Goal: Information Seeking & Learning: Find specific fact

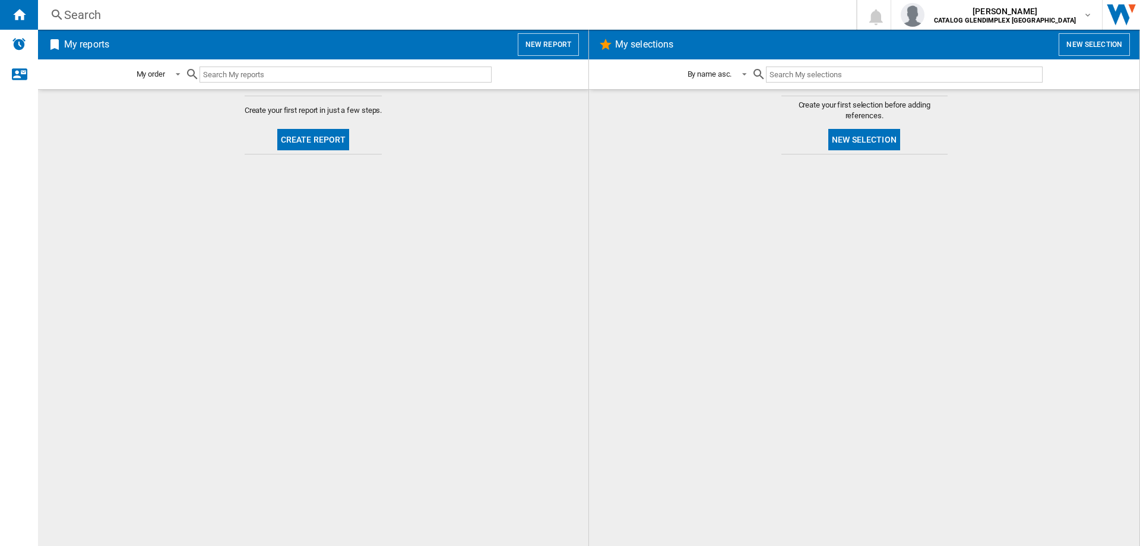
click at [84, 14] on div "Search" at bounding box center [444, 15] width 761 height 17
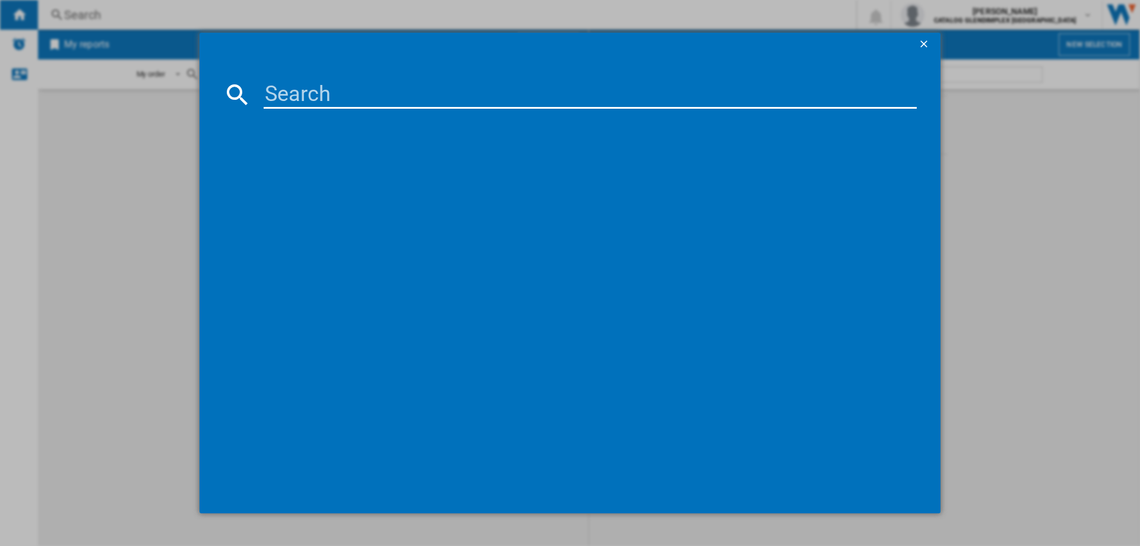
click at [320, 86] on input at bounding box center [590, 94] width 653 height 29
paste input "444411858"
type input "444411858"
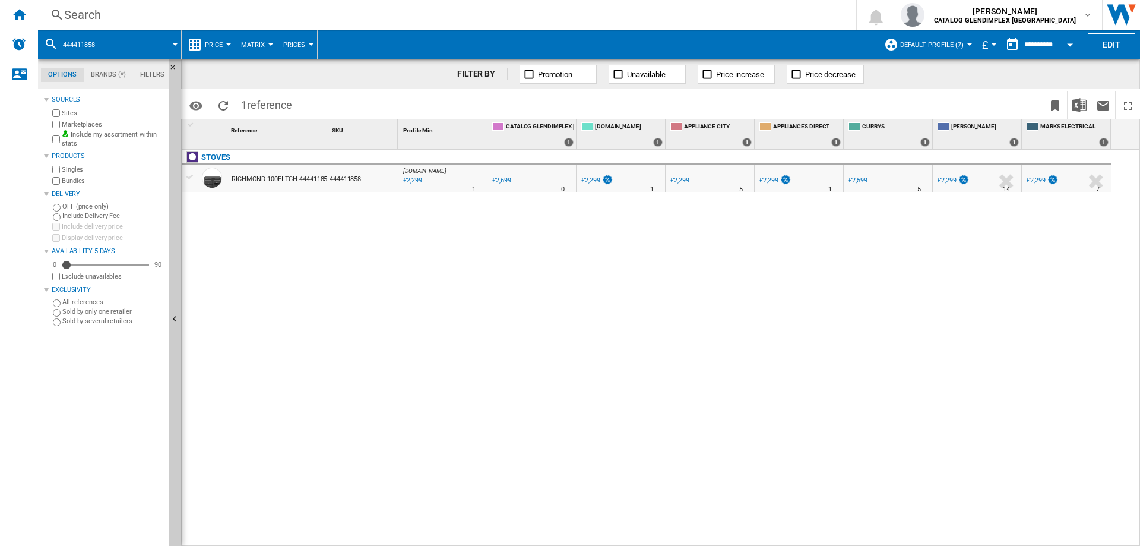
click at [75, 21] on div "Search" at bounding box center [444, 15] width 761 height 17
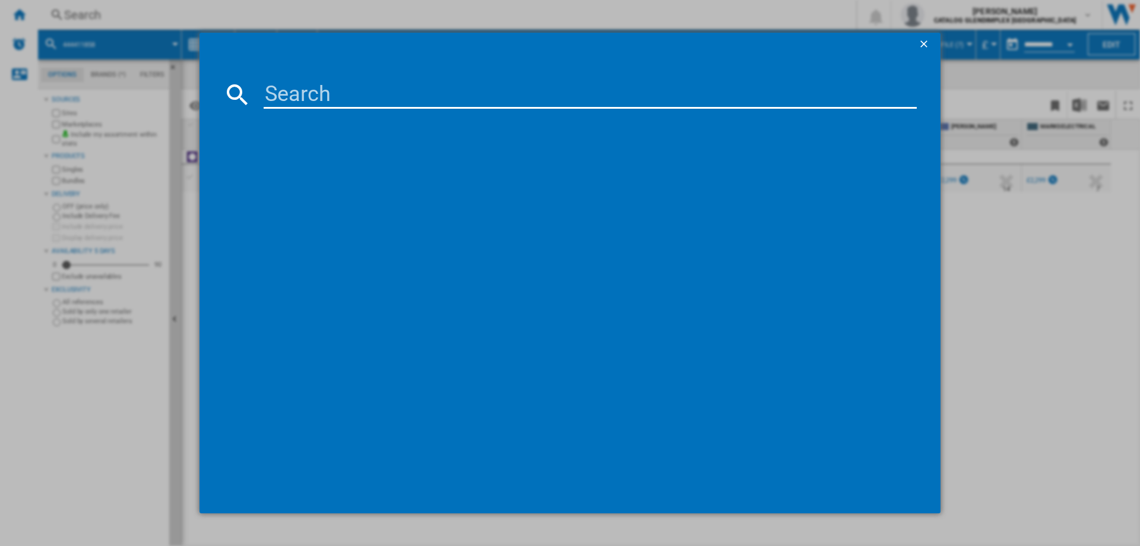
click at [275, 86] on input at bounding box center [590, 94] width 653 height 29
type input "444411859"
click at [357, 179] on div "STOVES RICHMOND 100EI TCH 444411859 BLACK" at bounding box center [576, 171] width 675 height 19
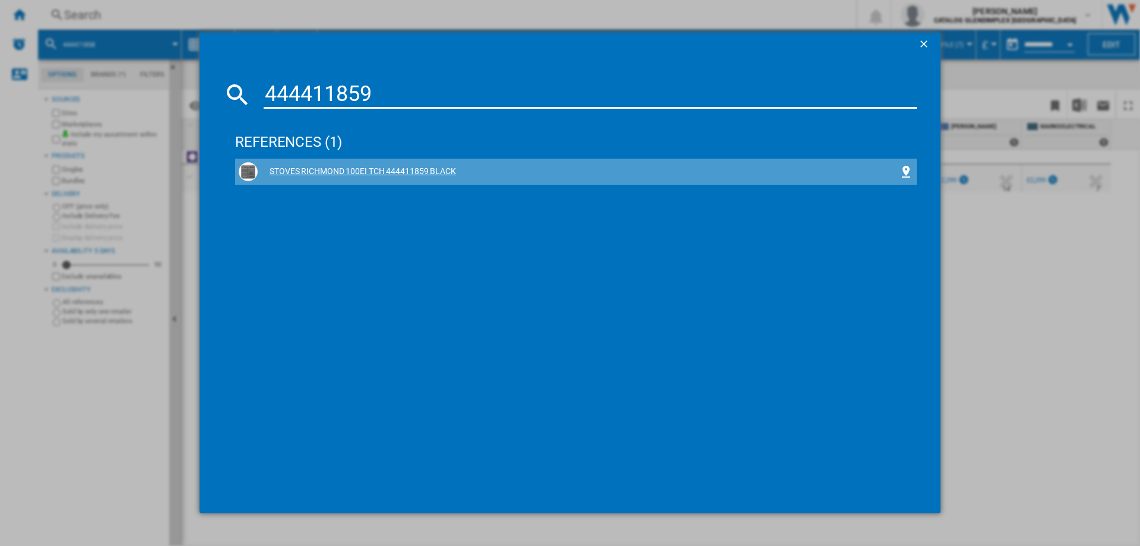
click at [358, 166] on div "STOVES RICHMOND 100EI TCH 444411859 BLACK" at bounding box center [578, 172] width 641 height 12
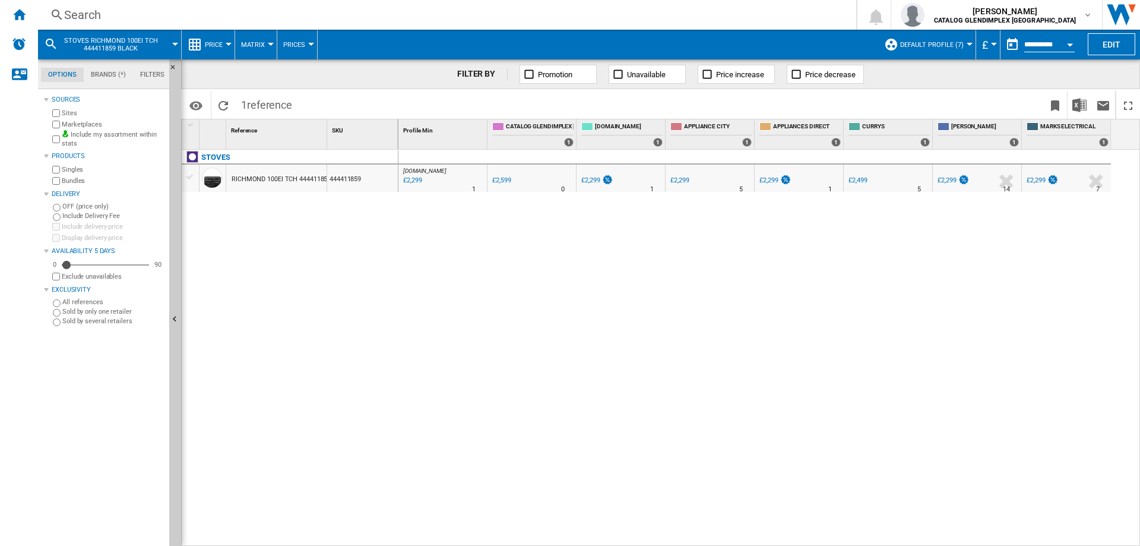
click at [65, 15] on div "Search" at bounding box center [444, 15] width 761 height 17
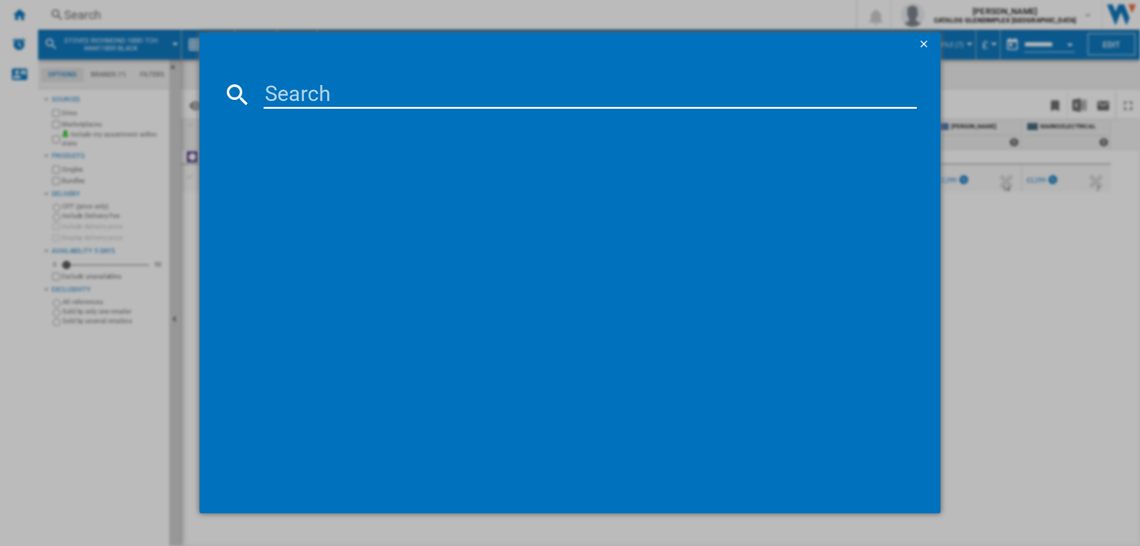
click at [268, 91] on input at bounding box center [590, 94] width 653 height 29
type input "444411850"
click at [424, 171] on div "STOVES RCA RICHMOND 90DF 444411850 BLACK" at bounding box center [578, 172] width 641 height 12
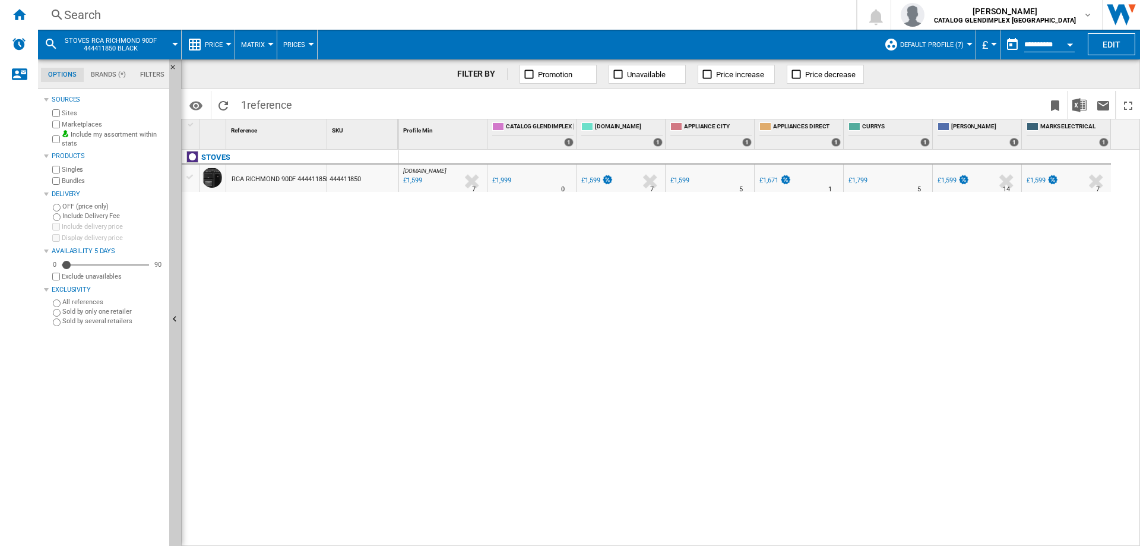
click at [86, 14] on div "Search" at bounding box center [444, 15] width 761 height 17
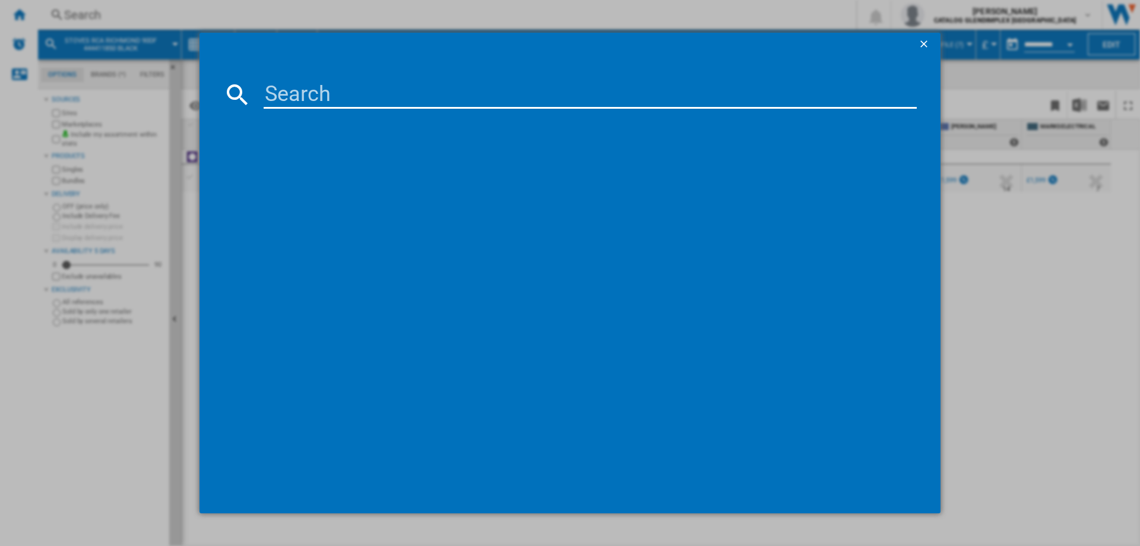
click at [320, 89] on input at bounding box center [590, 94] width 653 height 29
type input "444411849"
click at [406, 171] on div "STOVES RICHMOND 90DF 444411849 ANTHRACITE" at bounding box center [578, 172] width 641 height 12
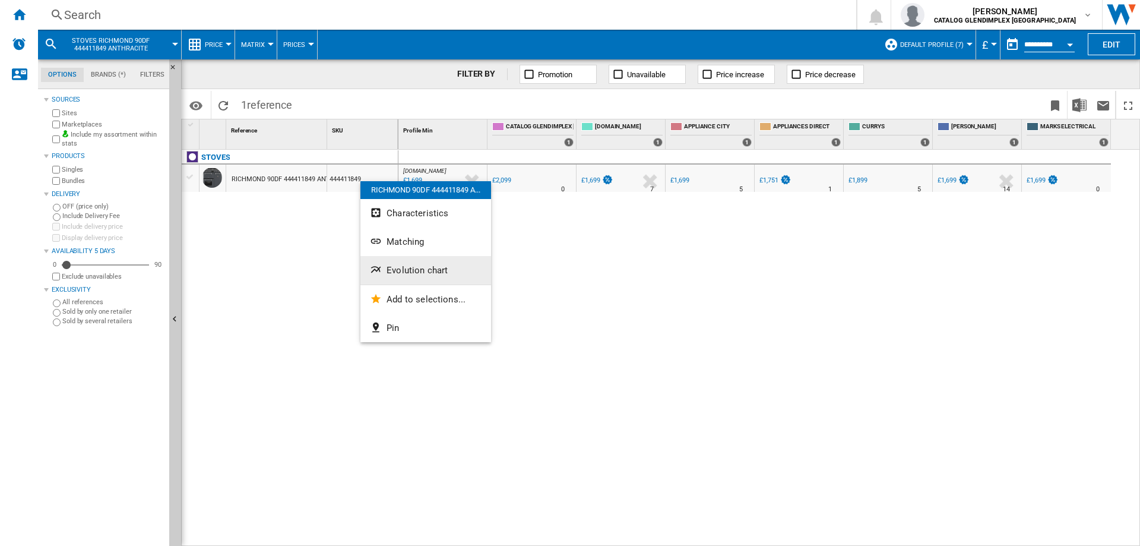
click at [422, 265] on span "Evolution chart" at bounding box center [417, 270] width 61 height 11
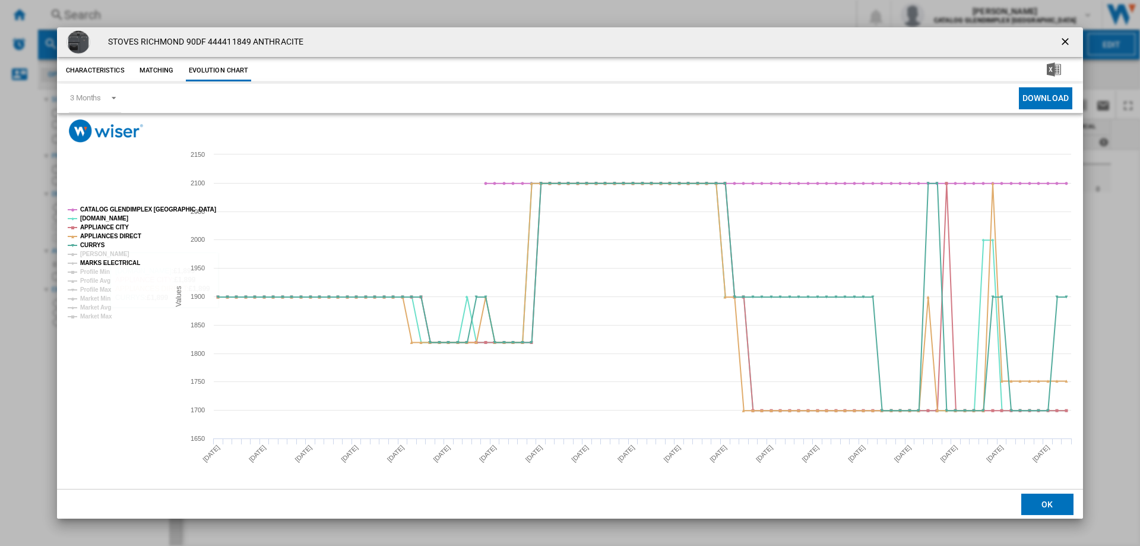
click at [91, 260] on tspan "MARKS ELECTRICAL" at bounding box center [110, 263] width 60 height 7
click at [91, 264] on tspan "MARKS ELECTRICAL" at bounding box center [110, 263] width 60 height 7
click at [91, 255] on tspan "[PERSON_NAME]" at bounding box center [104, 254] width 49 height 7
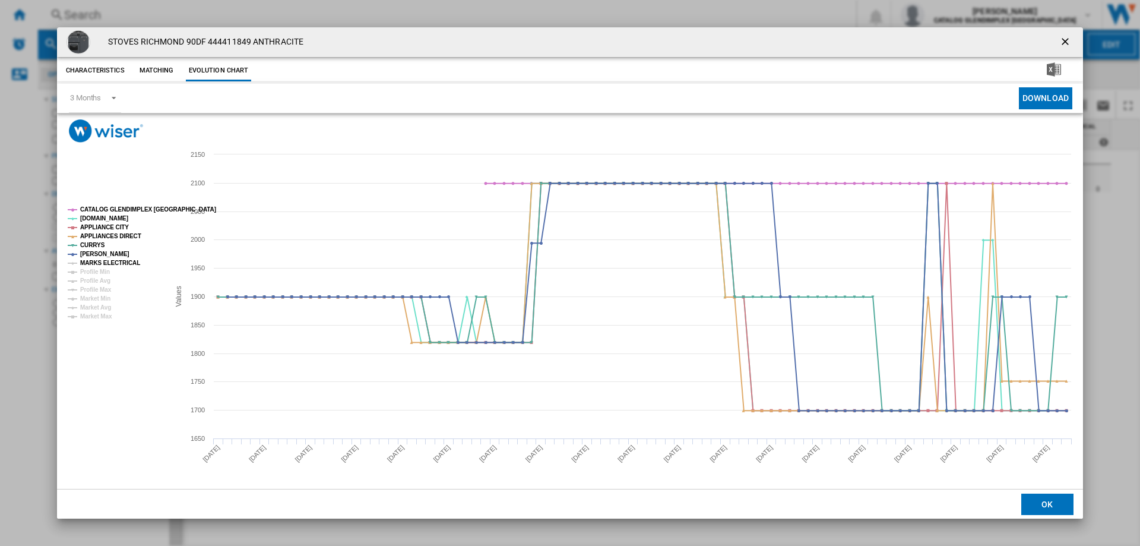
click at [91, 264] on tspan "MARKS ELECTRICAL" at bounding box center [110, 263] width 60 height 7
click at [1064, 45] on ng-md-icon "getI18NText('BUTTONS.CLOSE_DIALOG')" at bounding box center [1066, 43] width 14 height 14
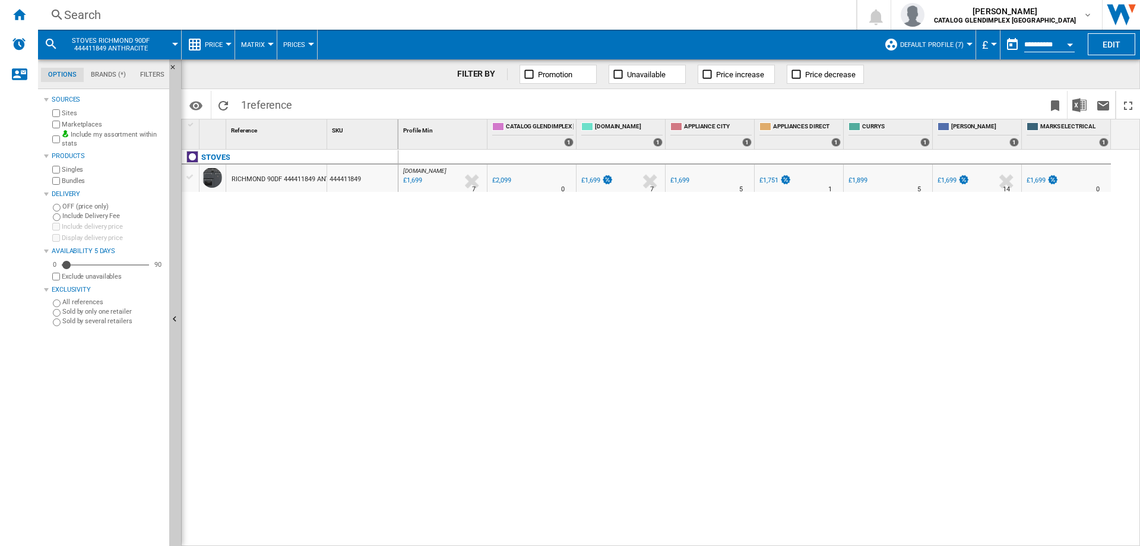
click at [96, 21] on div "Search" at bounding box center [444, 15] width 761 height 17
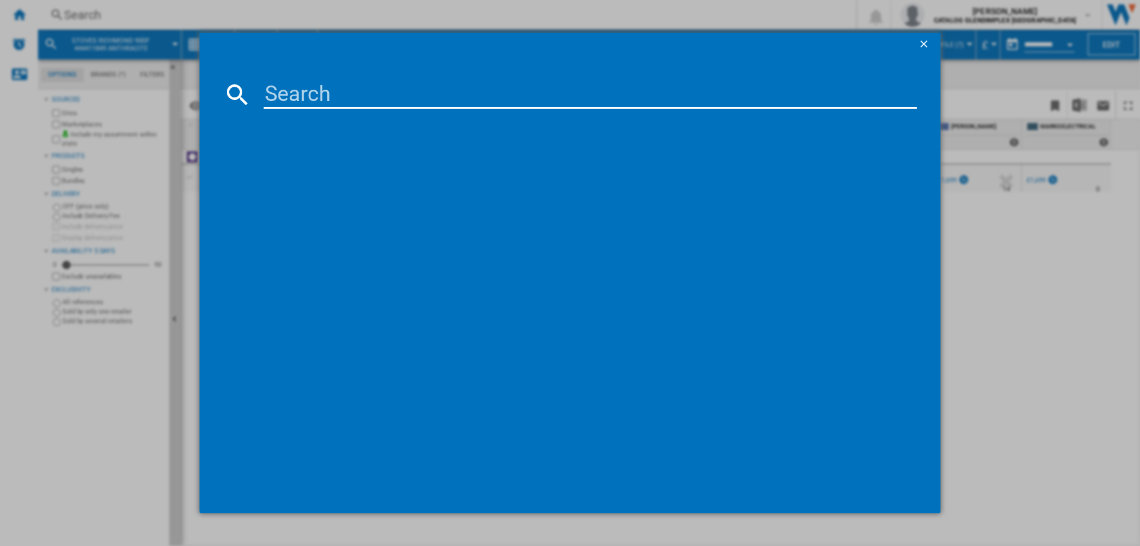
click at [337, 90] on input at bounding box center [590, 94] width 653 height 29
type input "444411852"
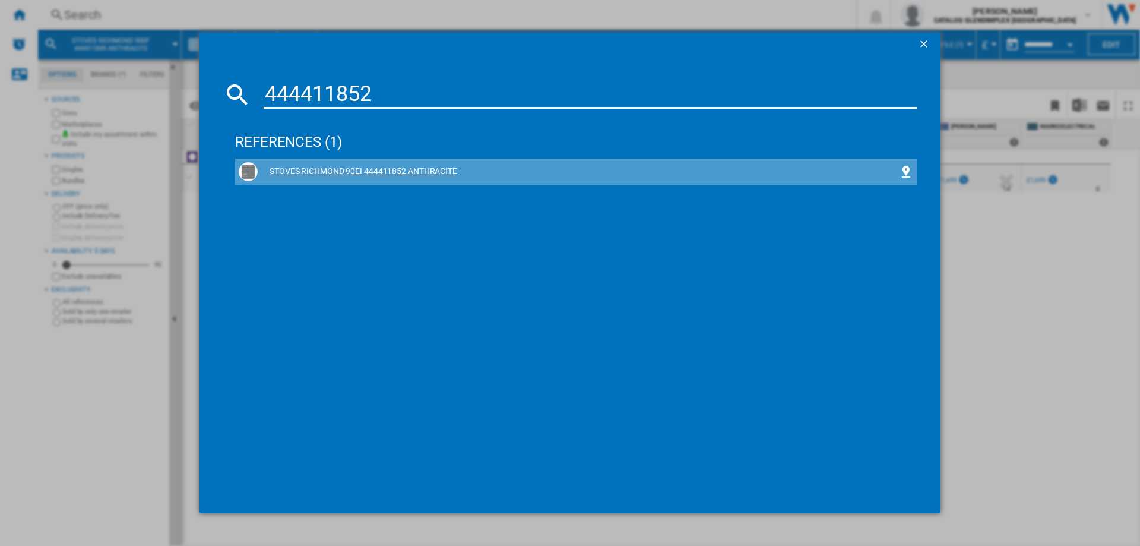
click at [341, 173] on div "STOVES RICHMOND 90EI 444411852 ANTHRACITE" at bounding box center [578, 172] width 641 height 12
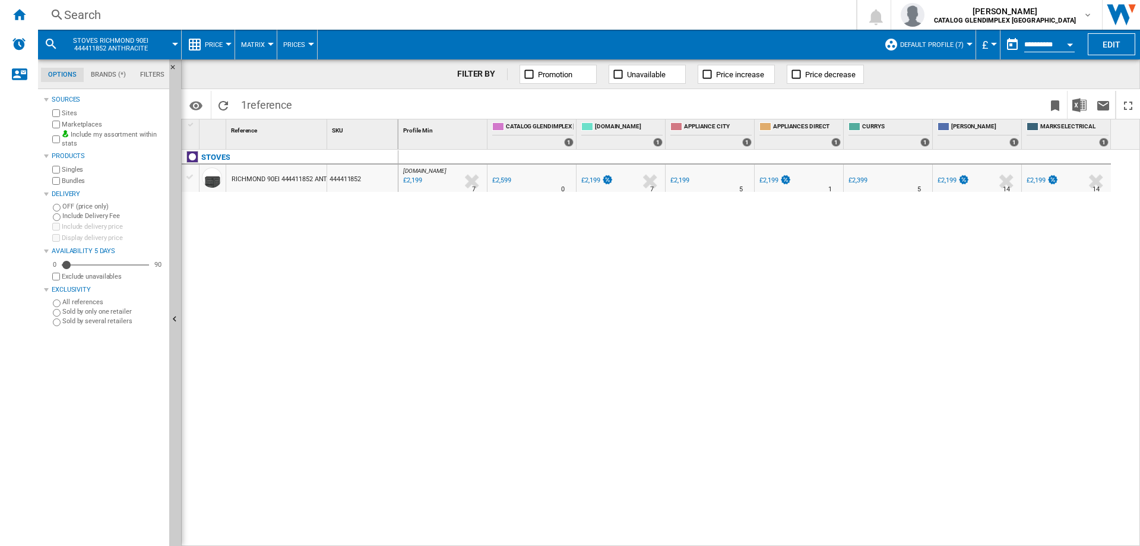
click at [79, 15] on div "Search" at bounding box center [444, 15] width 761 height 17
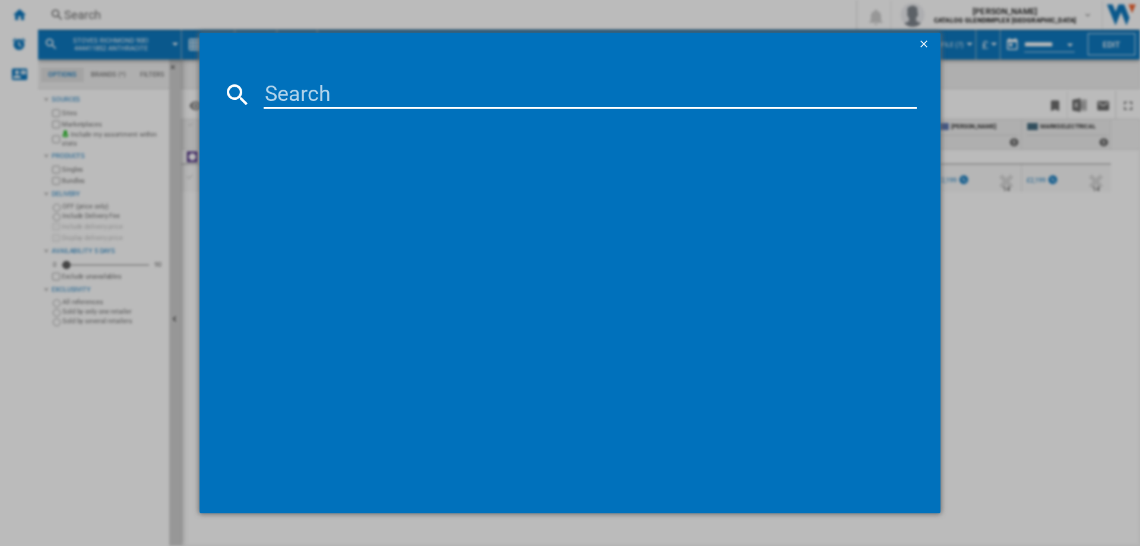
click at [297, 88] on input at bounding box center [590, 94] width 653 height 29
type input "444411822"
drag, startPoint x: 398, startPoint y: 169, endPoint x: 1078, endPoint y: 197, distance: 679.9
click at [398, 169] on div "[GEOGRAPHIC_DATA] 90EI 444411822 ANTHRACITE" at bounding box center [578, 172] width 641 height 12
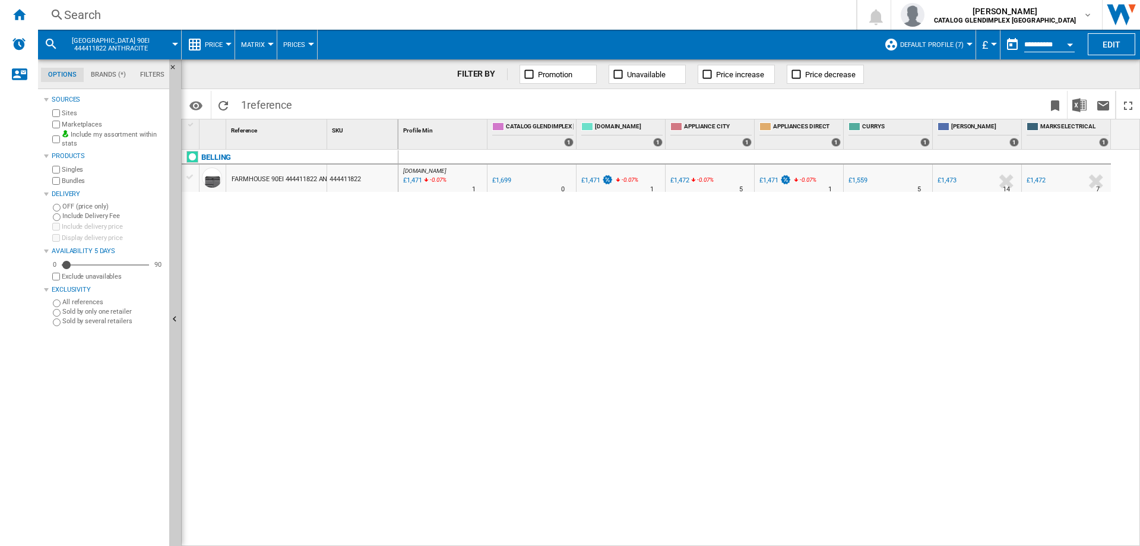
click at [88, 15] on div "Search" at bounding box center [444, 15] width 761 height 17
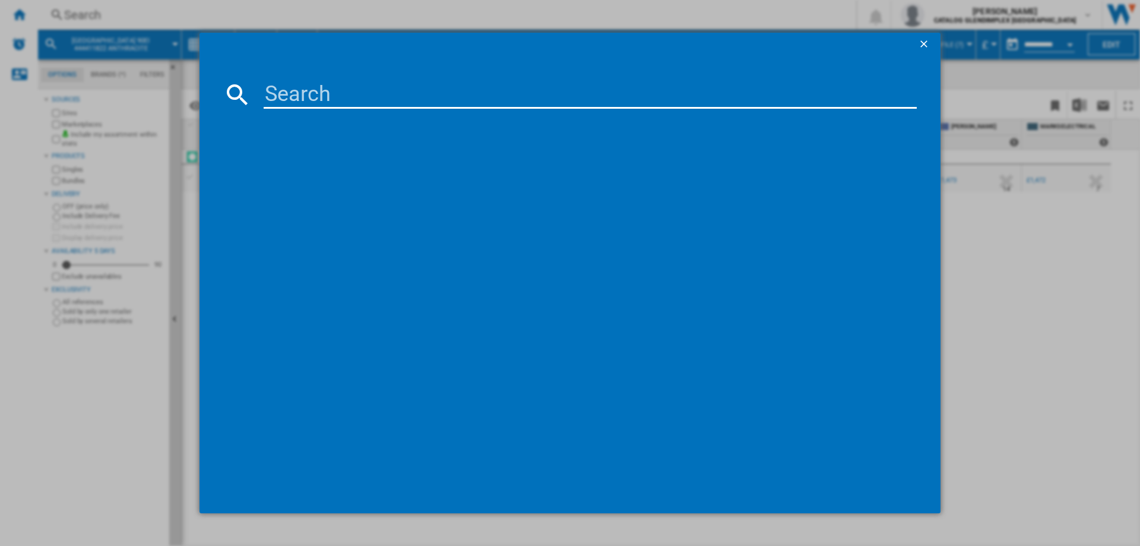
click at [294, 90] on input at bounding box center [590, 94] width 653 height 29
type input "444411796"
click at [380, 173] on div "BELLING COOKCENTRE 90EI RANGE STAINLESS STEEL" at bounding box center [578, 172] width 641 height 12
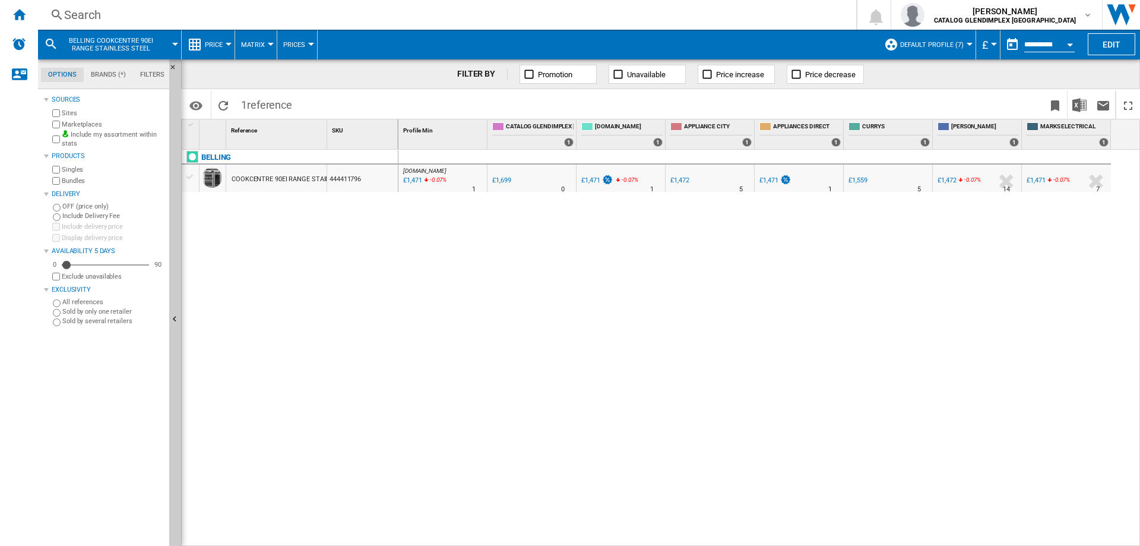
click at [91, 14] on div "Search" at bounding box center [444, 15] width 761 height 17
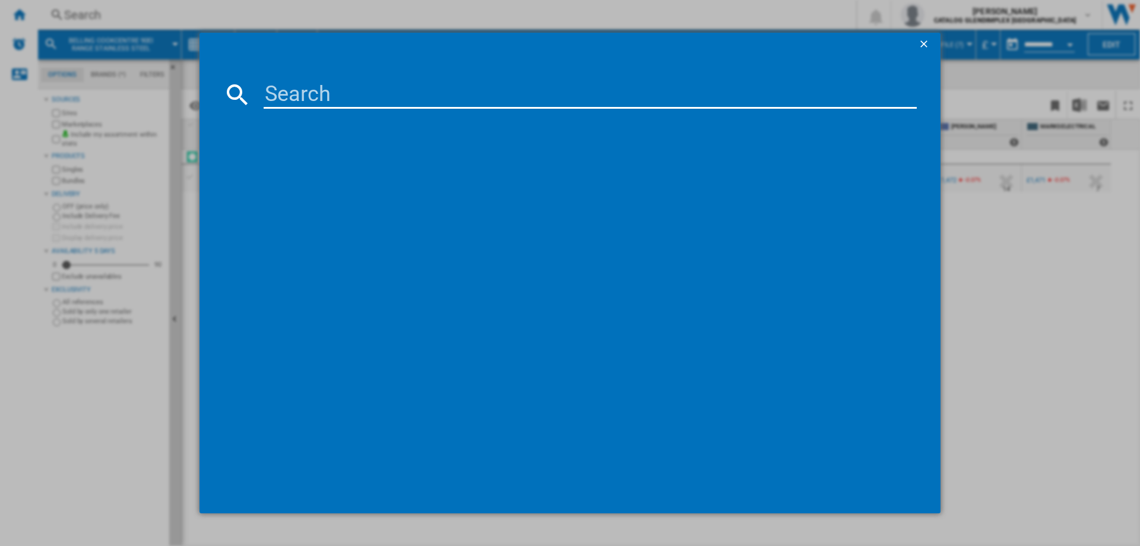
click at [328, 90] on input at bounding box center [590, 94] width 653 height 29
type input "444411824"
click at [343, 167] on div "BELLING FARMHOUSE 90EI 444411824 CREAM" at bounding box center [578, 172] width 641 height 12
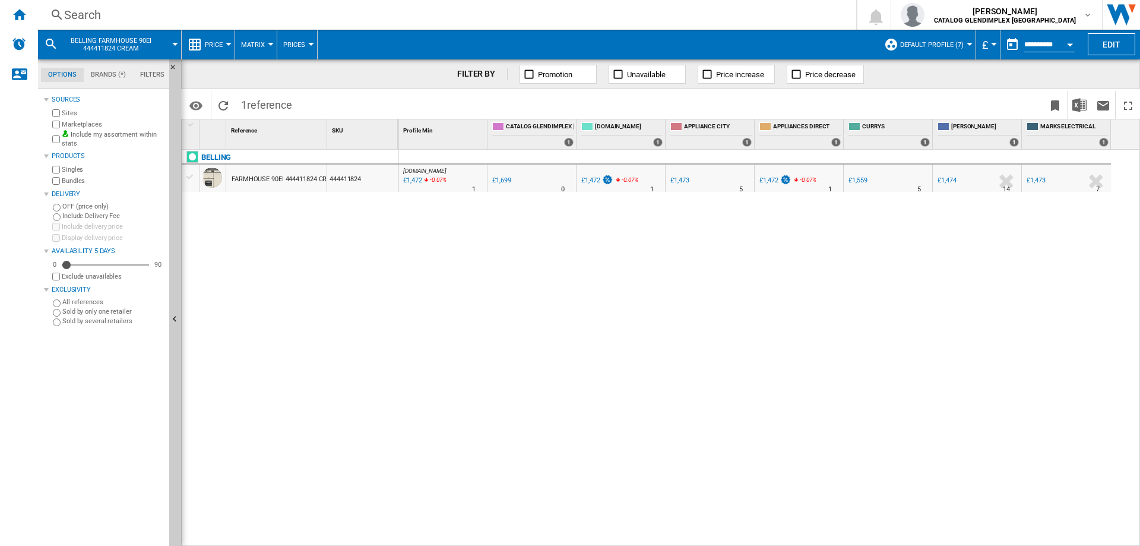
click at [75, 17] on div "Search" at bounding box center [444, 15] width 761 height 17
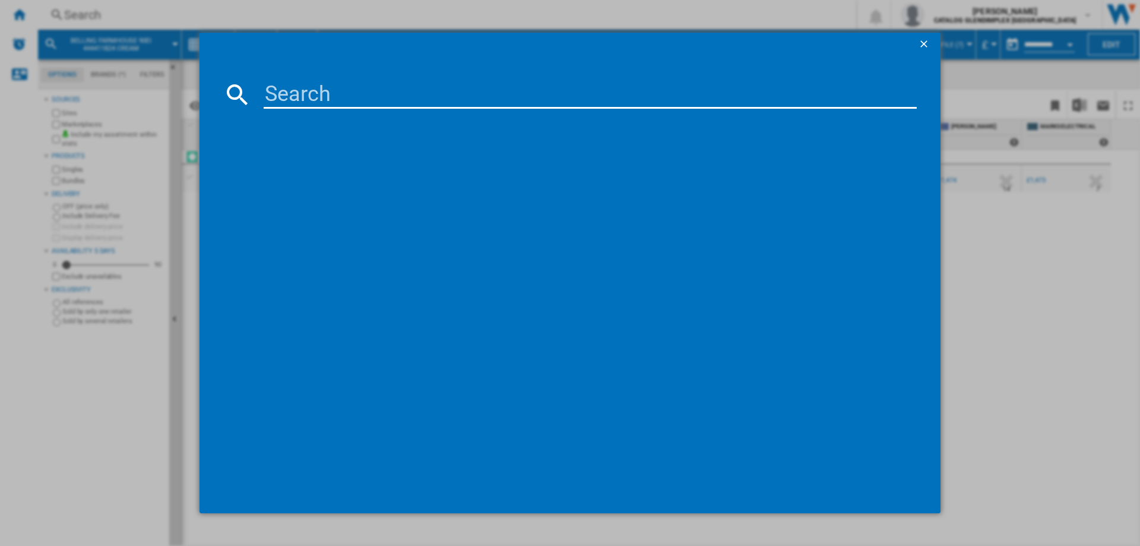
click at [318, 88] on input at bounding box center [590, 94] width 653 height 29
type input "444411823"
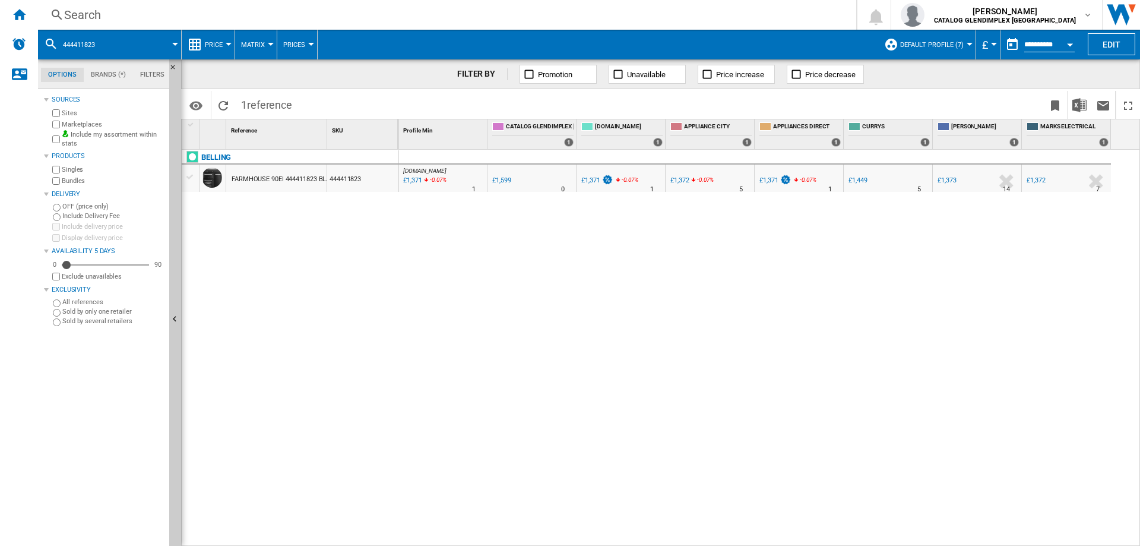
click at [80, 19] on div "Search" at bounding box center [444, 15] width 761 height 17
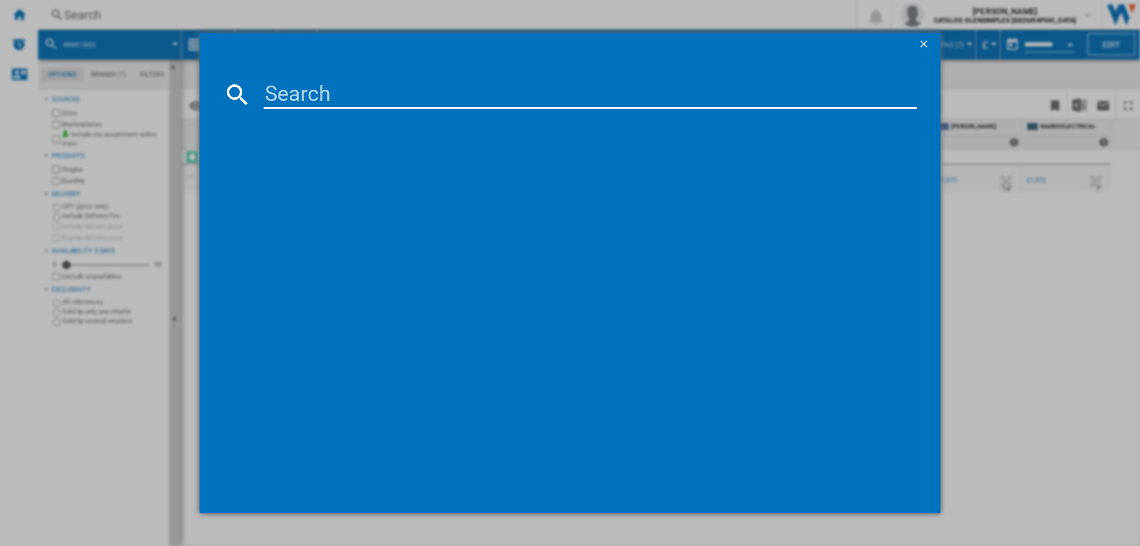
click at [310, 86] on input at bounding box center [590, 94] width 653 height 29
type input "444411846"
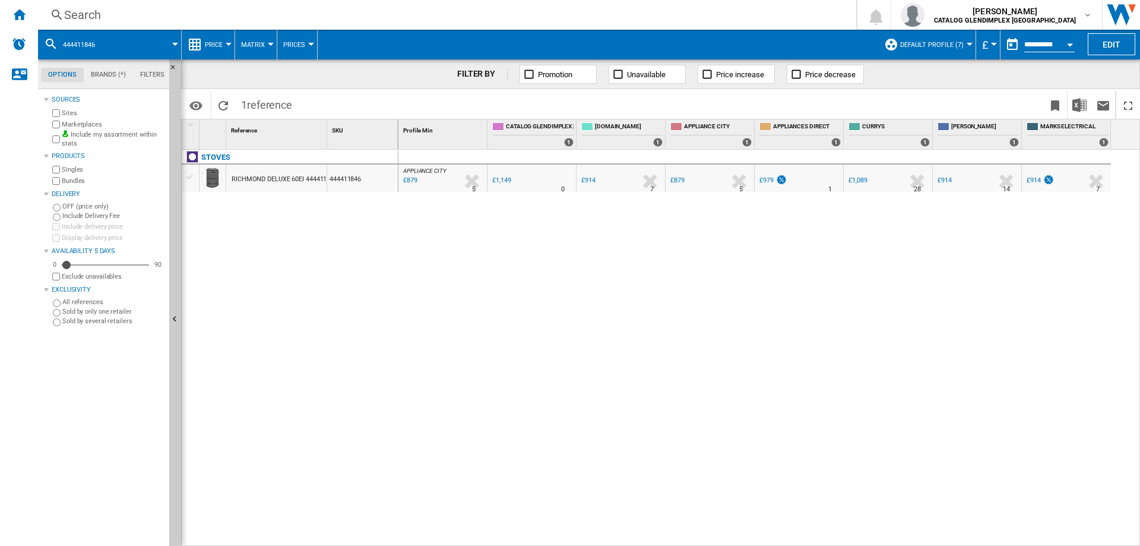
click at [83, 17] on div "Search" at bounding box center [444, 15] width 761 height 17
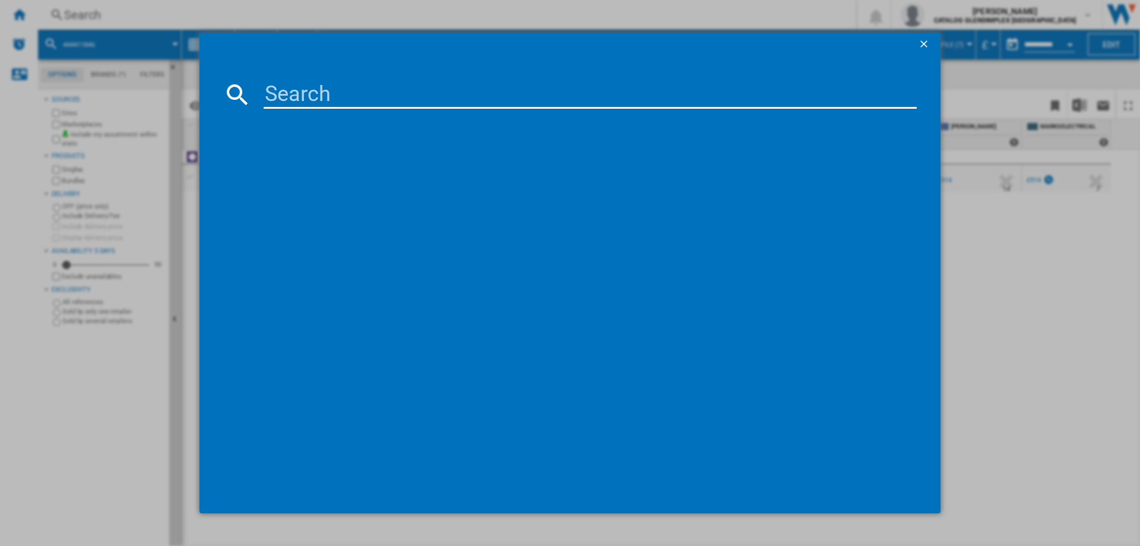
click at [334, 90] on input at bounding box center [590, 94] width 653 height 29
type input "444411800"
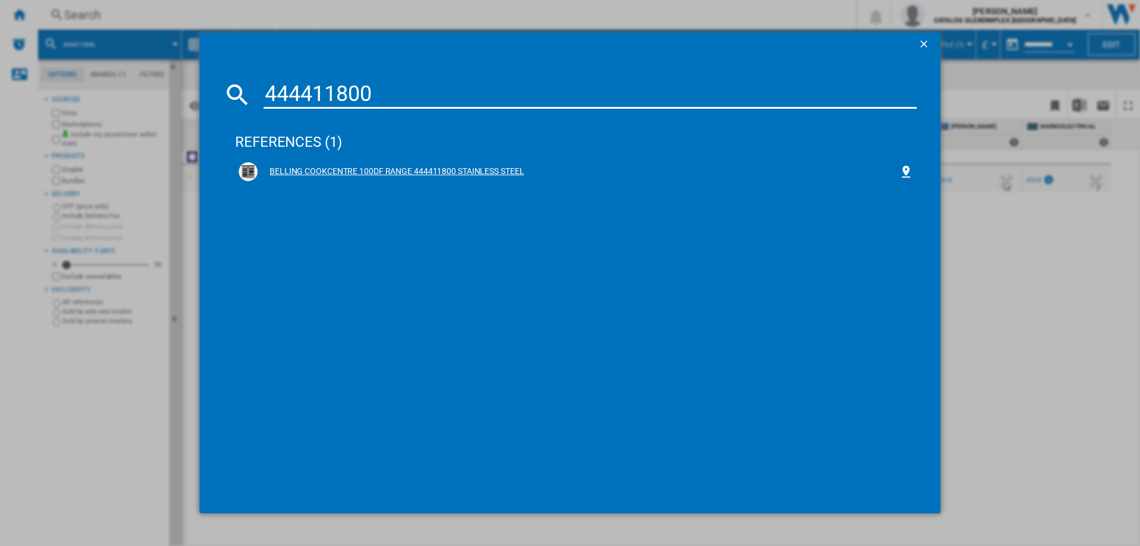
click at [360, 170] on div "BELLING COOKCENTRE 100DF RANGE 444411800 STAINLESS STEEL" at bounding box center [578, 172] width 641 height 12
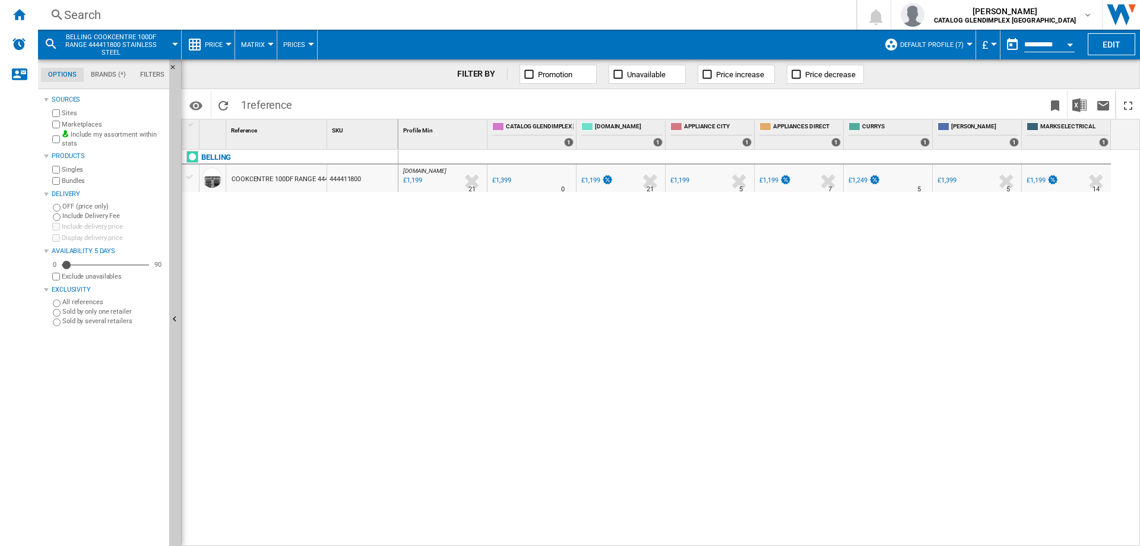
click at [62, 19] on ng-md-icon at bounding box center [57, 15] width 14 height 15
click at [52, 11] on ng-md-icon at bounding box center [57, 15] width 14 height 15
click at [77, 12] on div "Search" at bounding box center [444, 15] width 761 height 17
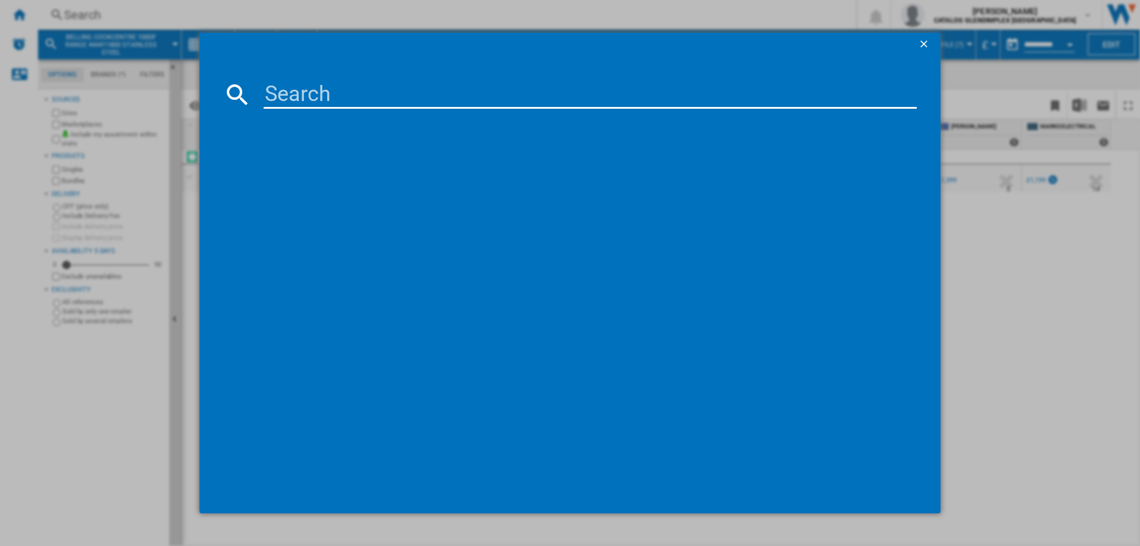
click at [363, 103] on input at bounding box center [590, 94] width 653 height 29
type input "444411838"
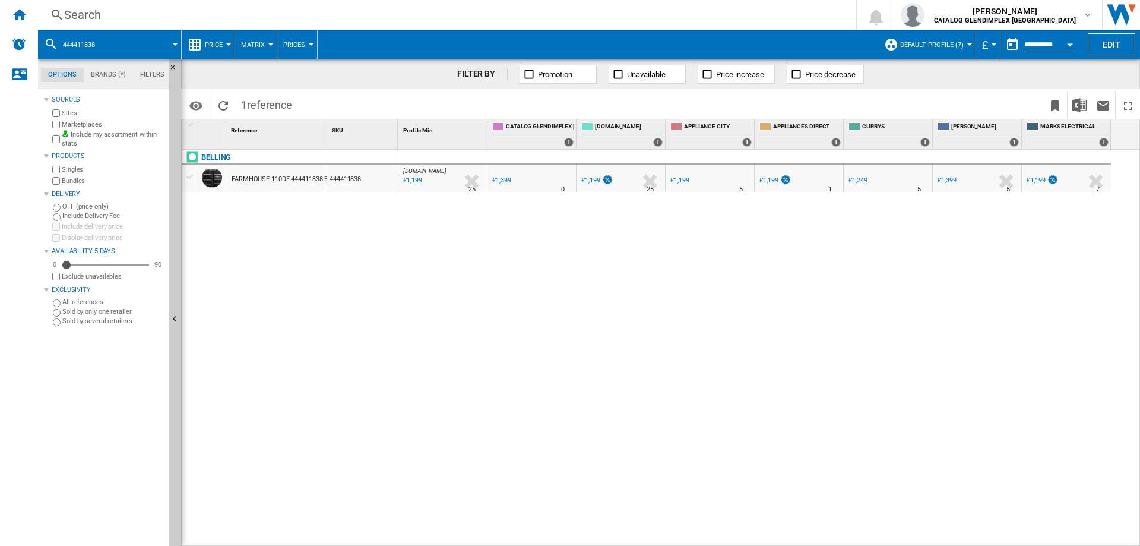
click at [84, 13] on div "Search" at bounding box center [444, 15] width 761 height 17
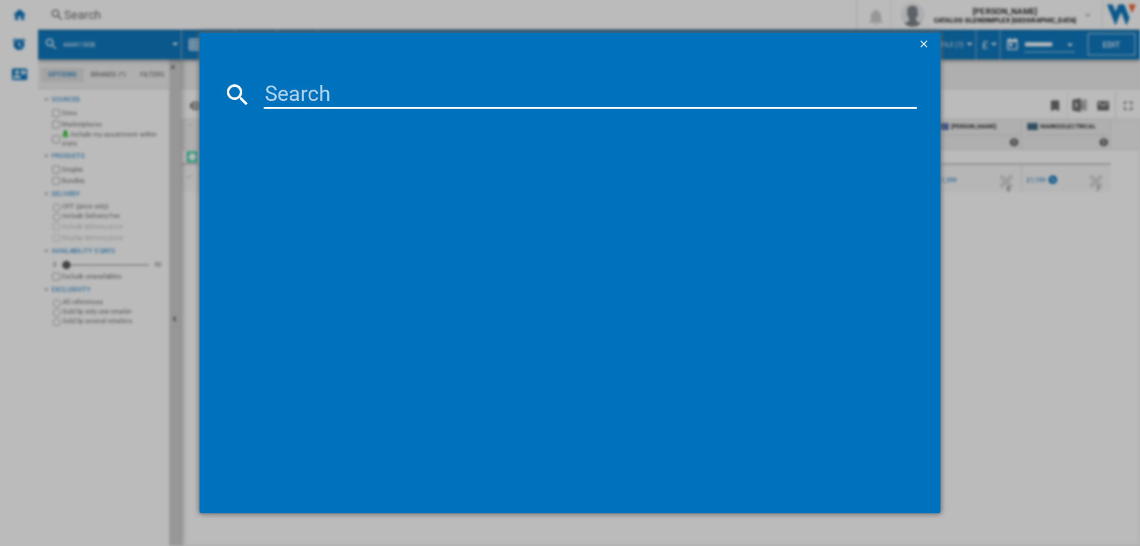
click at [287, 87] on input at bounding box center [590, 94] width 653 height 29
type input "444411794"
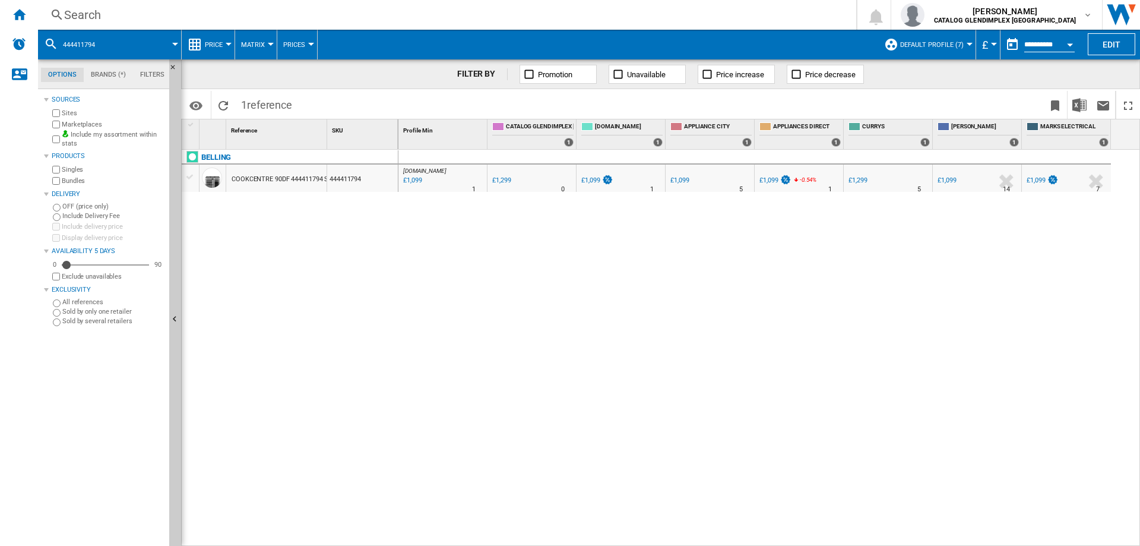
click at [78, 9] on div "Search" at bounding box center [444, 15] width 761 height 17
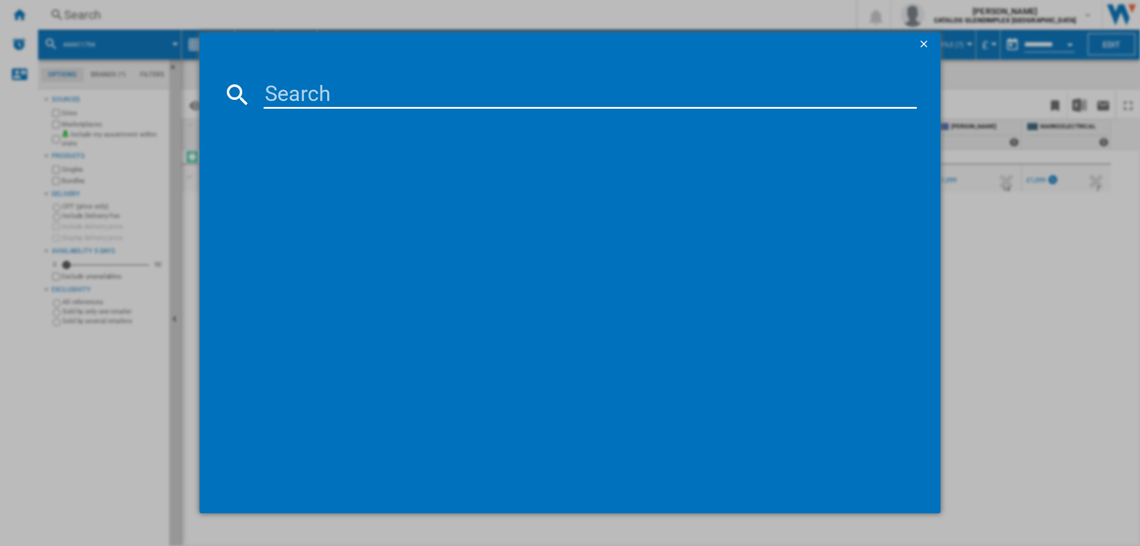
click at [342, 86] on input at bounding box center [590, 94] width 653 height 29
type input "444411847"
click at [395, 175] on div "STOVES RICHMOND DELUXE 60EI 444411847 BLACK" at bounding box center [578, 172] width 641 height 12
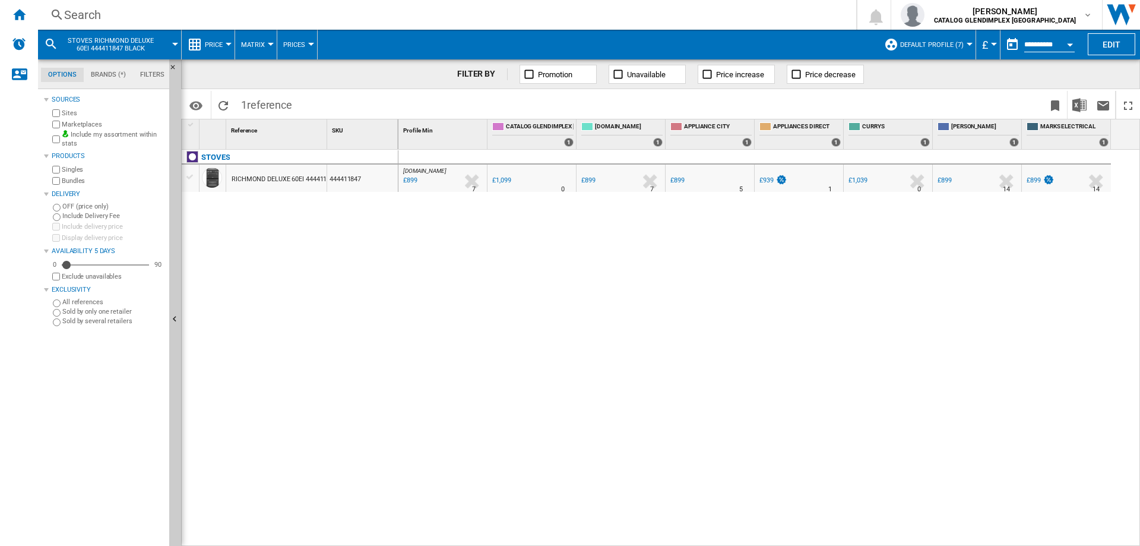
click at [71, 14] on div "Search" at bounding box center [444, 15] width 761 height 17
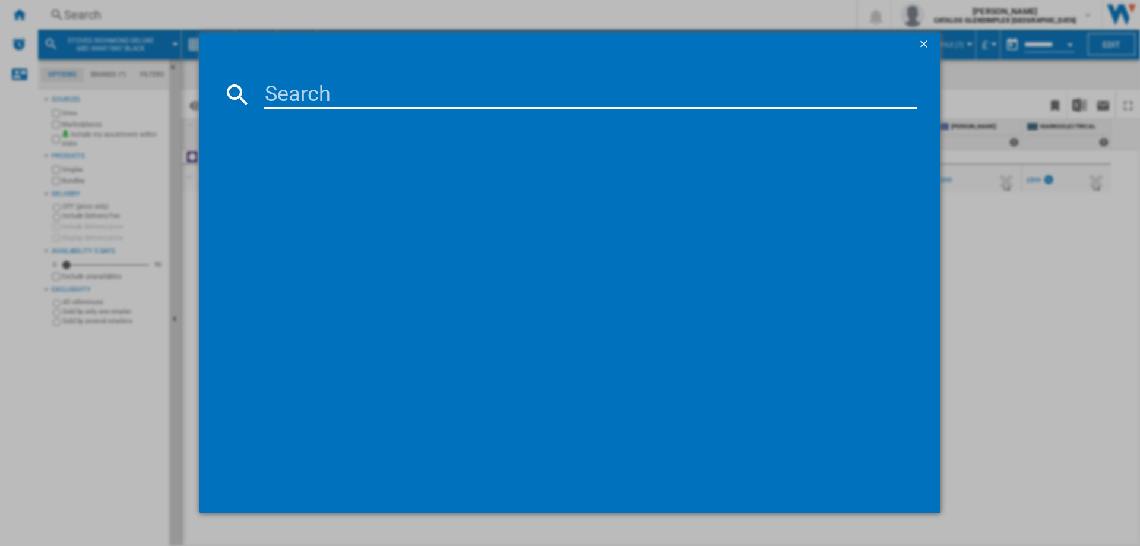
click at [295, 92] on input at bounding box center [590, 94] width 653 height 29
type input "444411832"
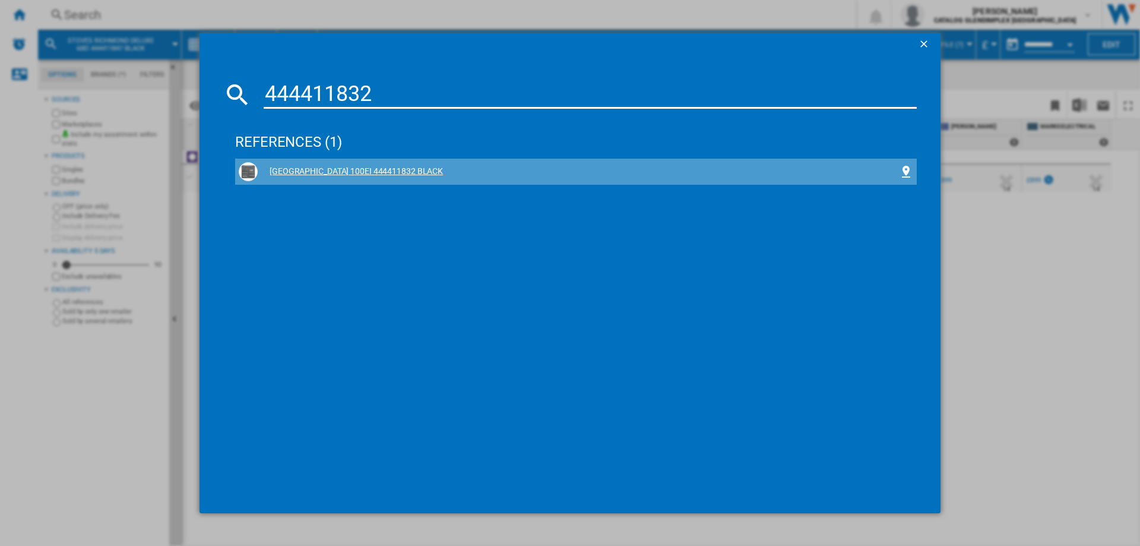
click at [377, 175] on div "[GEOGRAPHIC_DATA] 100EI 444411832 BLACK" at bounding box center [578, 172] width 641 height 12
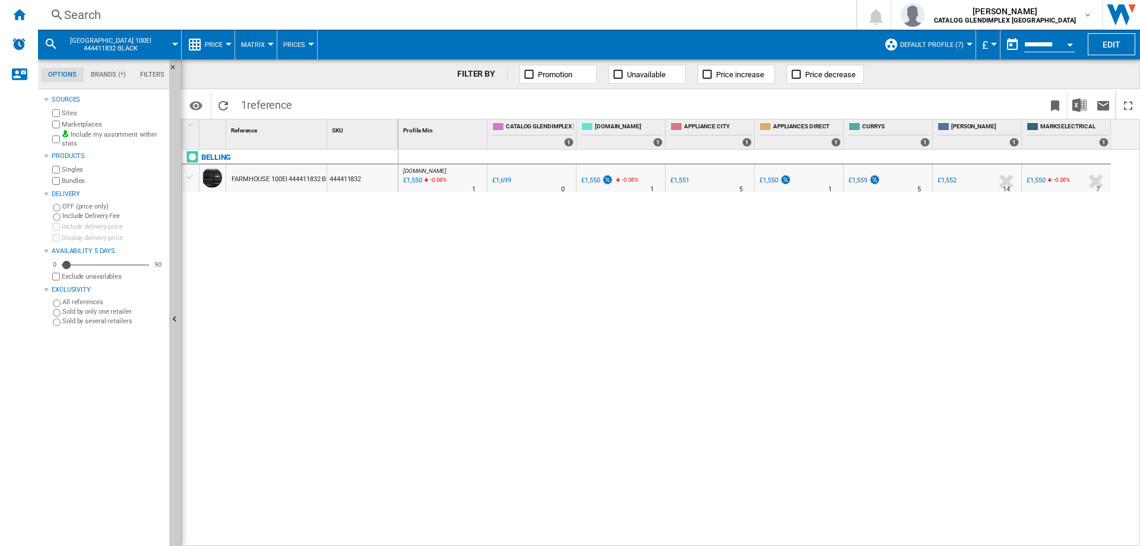
click at [70, 19] on div "Search" at bounding box center [444, 15] width 761 height 17
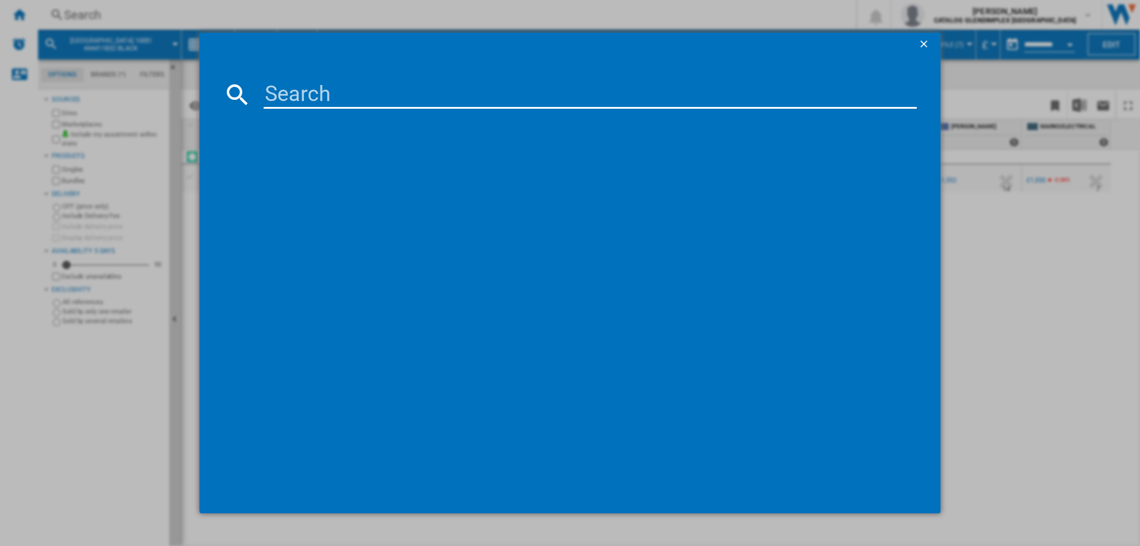
click at [288, 91] on input at bounding box center [590, 94] width 653 height 29
type input "444411802"
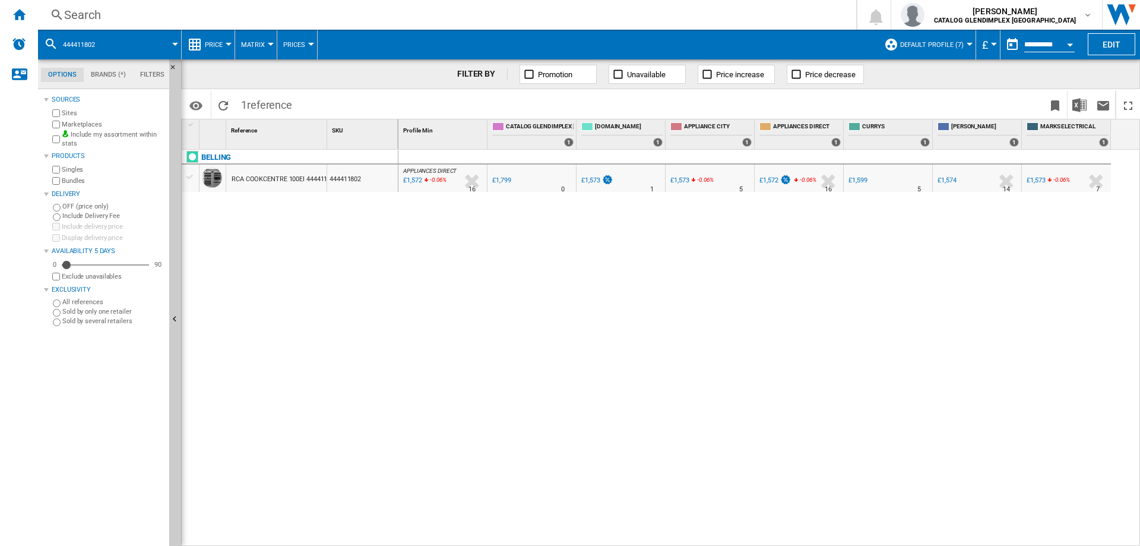
click at [72, 15] on div "Search" at bounding box center [444, 15] width 761 height 17
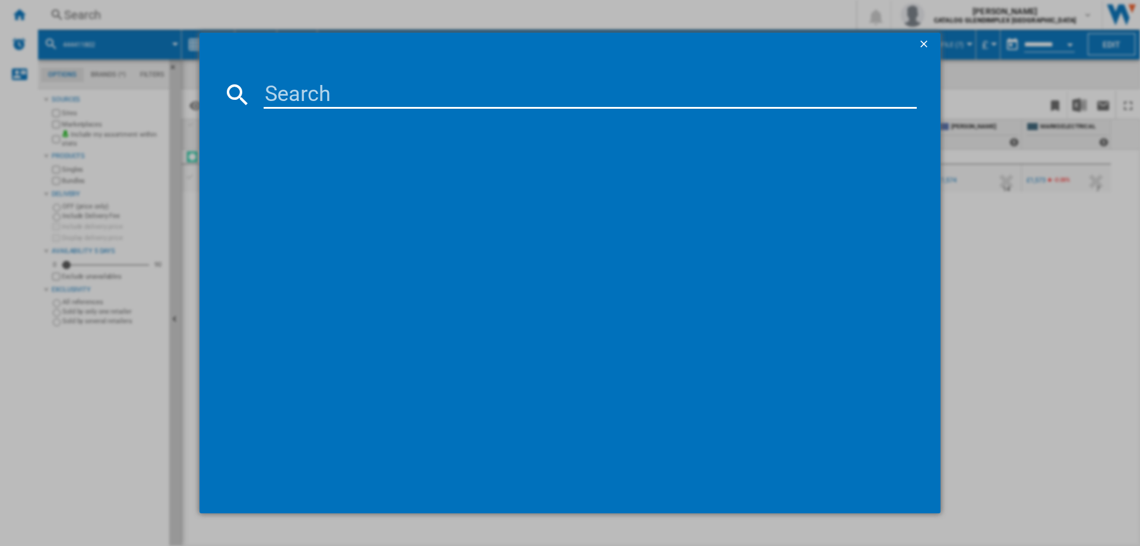
click at [296, 91] on input at bounding box center [590, 94] width 653 height 29
type input "444411831"
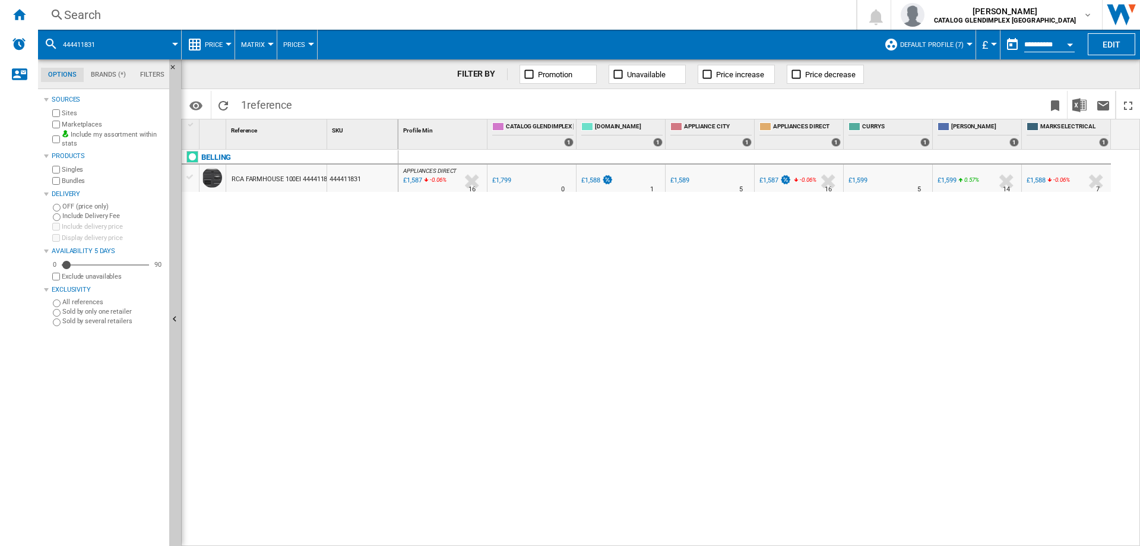
click at [83, 12] on div "Search" at bounding box center [444, 15] width 761 height 17
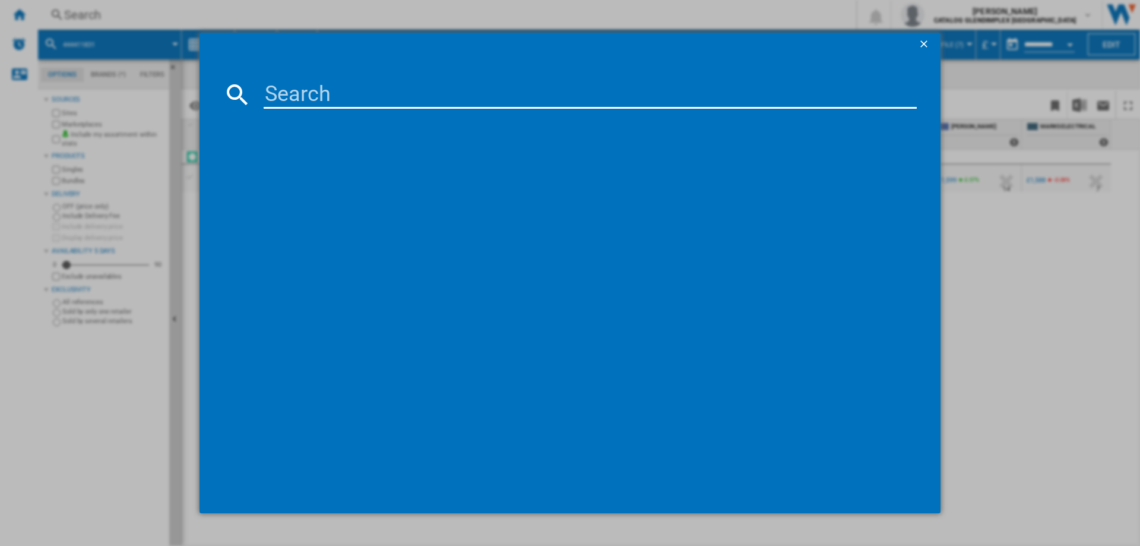
click at [269, 88] on input at bounding box center [590, 94] width 653 height 29
type input "444411829"
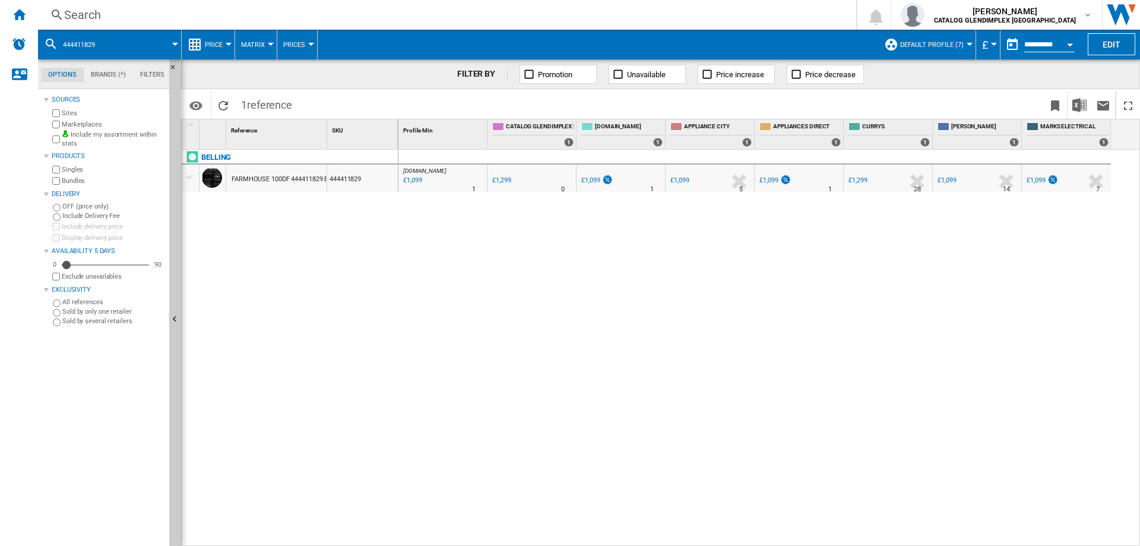
click at [87, 18] on div "Search" at bounding box center [444, 15] width 761 height 17
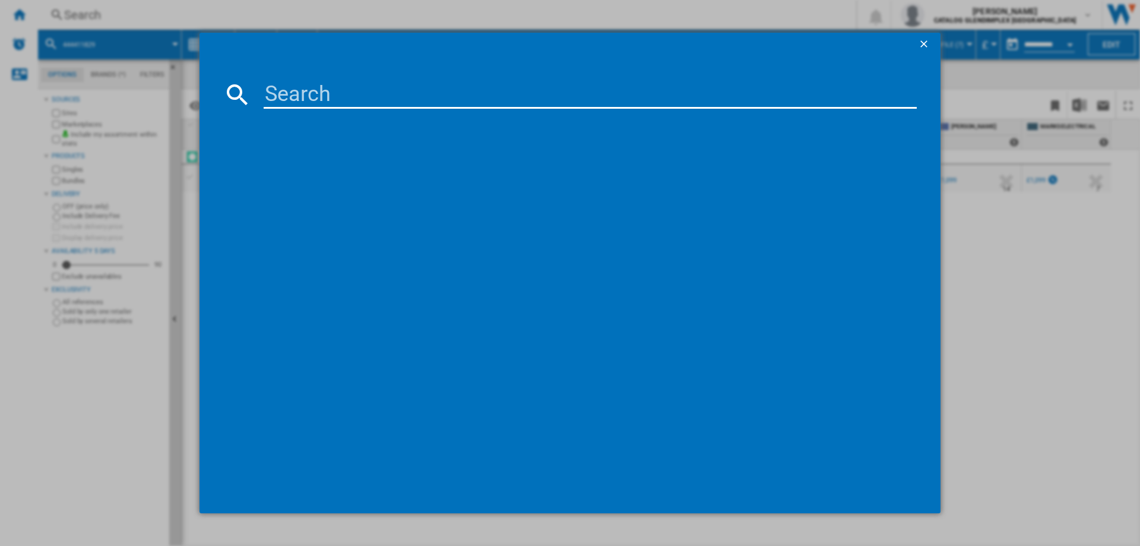
click at [293, 99] on input at bounding box center [590, 94] width 653 height 29
type input "444411819"
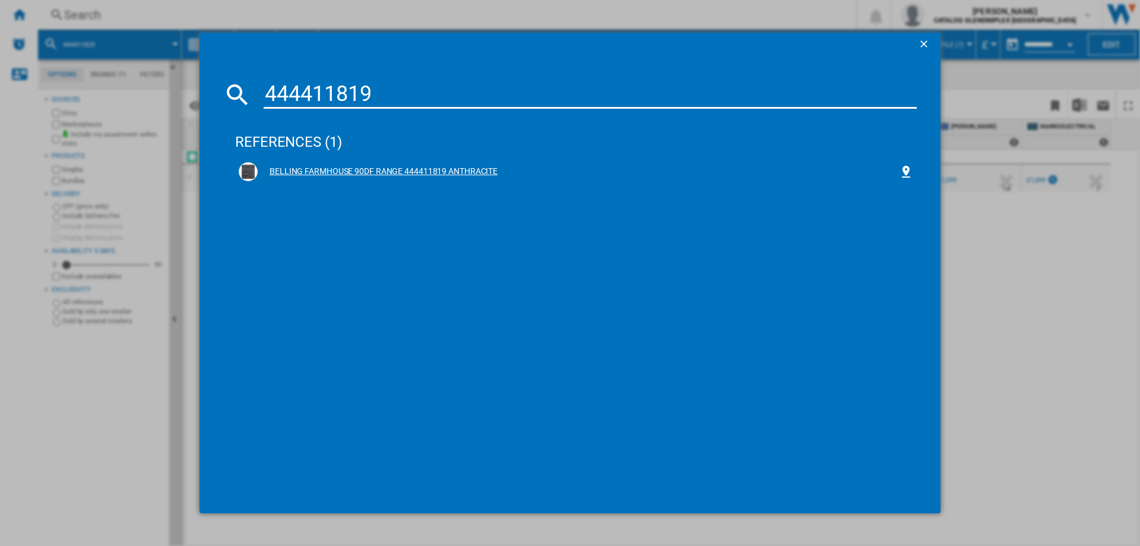
click at [438, 176] on div "BELLING FARMHOUSE 90DF RANGE 444411819 ANTHRACITE" at bounding box center [578, 172] width 641 height 12
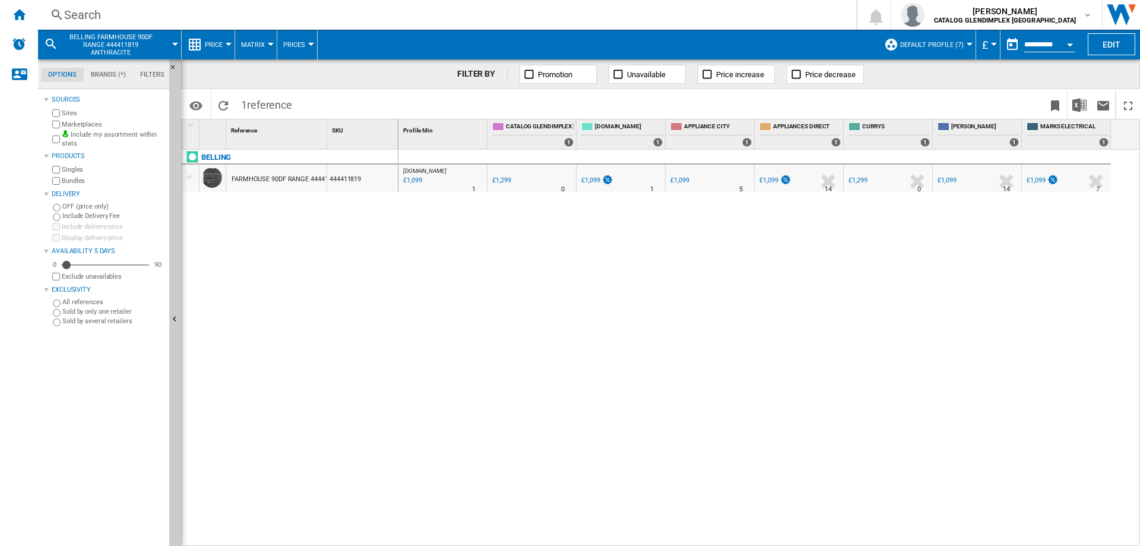
click at [99, 14] on div "Search" at bounding box center [444, 15] width 761 height 17
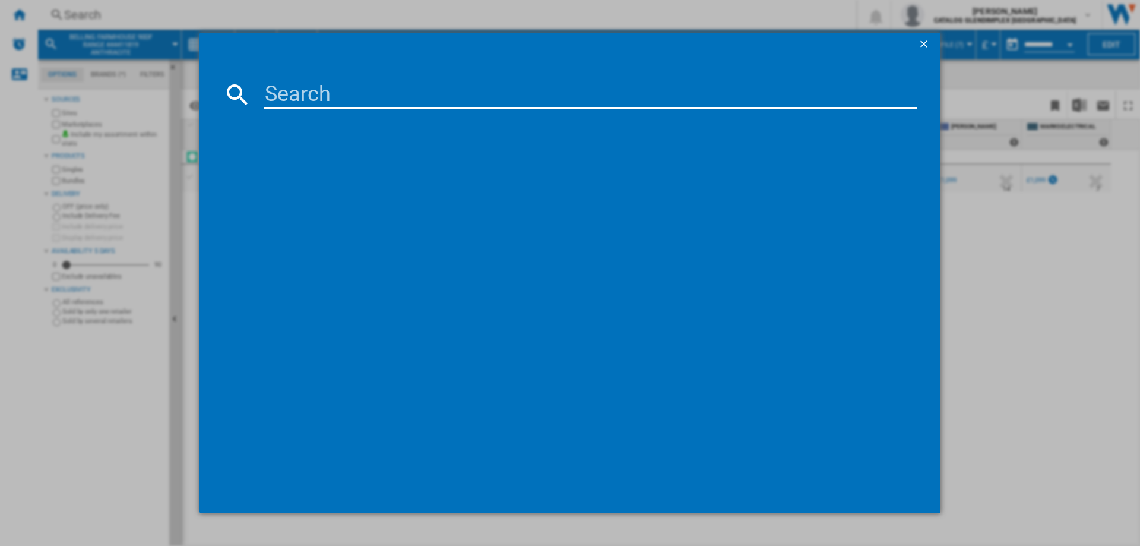
click at [308, 107] on input at bounding box center [590, 94] width 653 height 29
click at [345, 100] on input at bounding box center [590, 94] width 653 height 29
type input "444411828"
click at [341, 172] on div "BELLING FARMHOUSE 100DF 444411828 ANTHRACITE" at bounding box center [578, 172] width 641 height 12
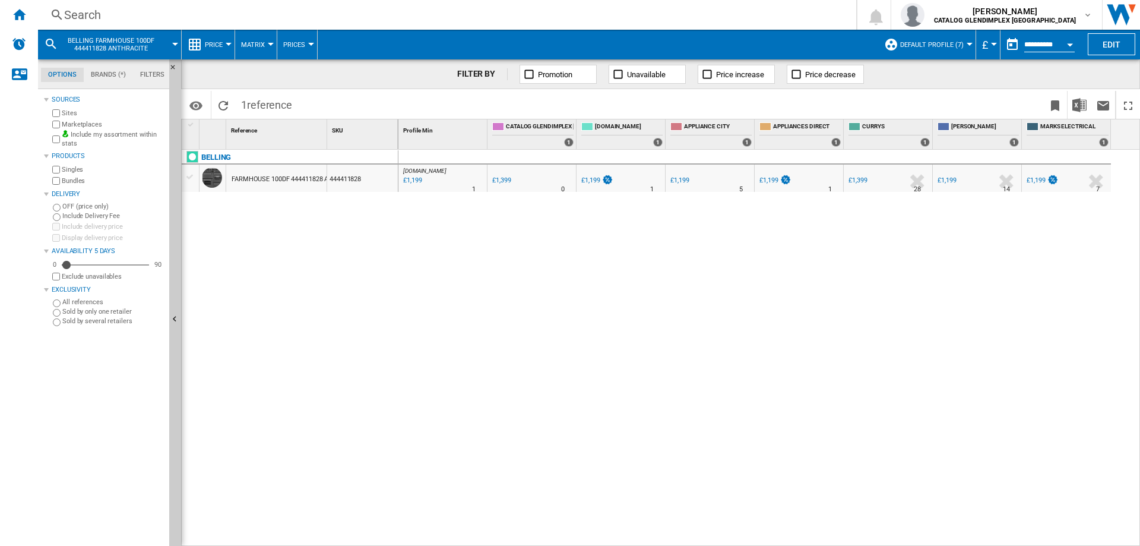
click at [86, 11] on div "Search" at bounding box center [444, 15] width 761 height 17
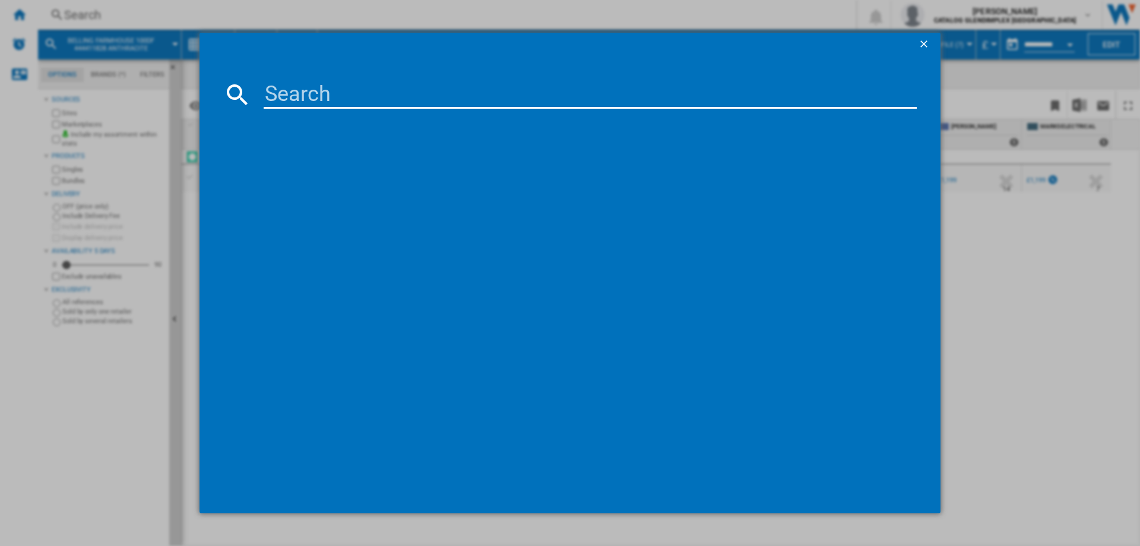
click at [301, 89] on input at bounding box center [590, 94] width 653 height 29
type input "444411821"
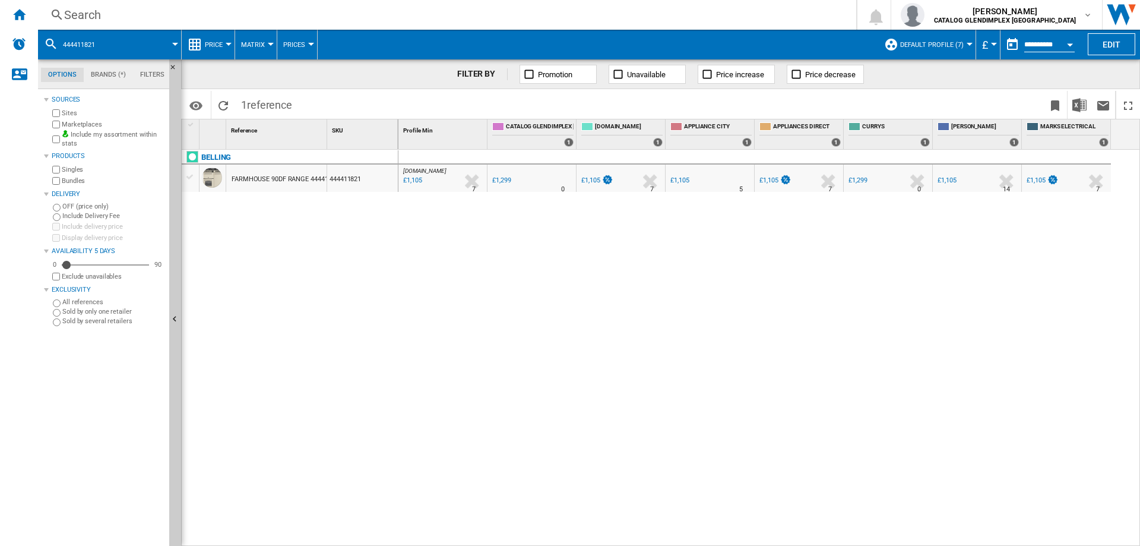
click at [81, 14] on div "Search" at bounding box center [444, 15] width 761 height 17
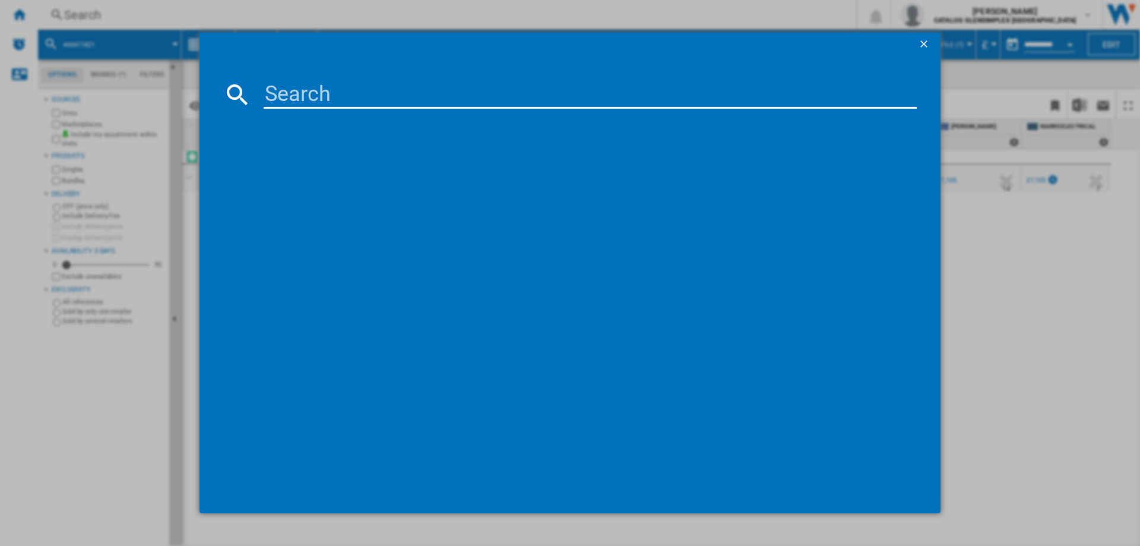
click at [317, 88] on input at bounding box center [590, 94] width 653 height 29
type input "444411804"
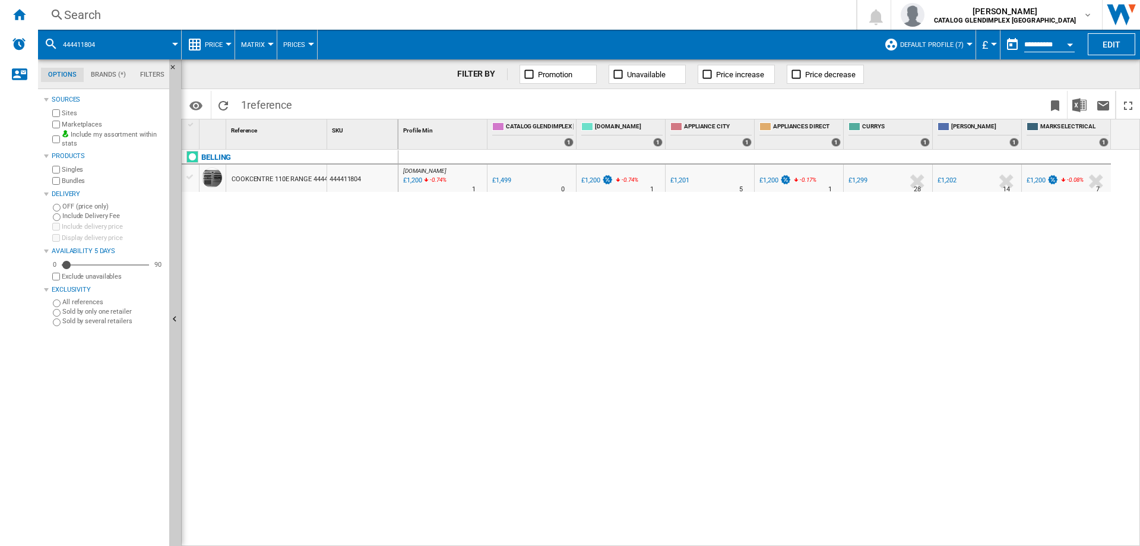
click at [100, 13] on div "Search" at bounding box center [444, 15] width 761 height 17
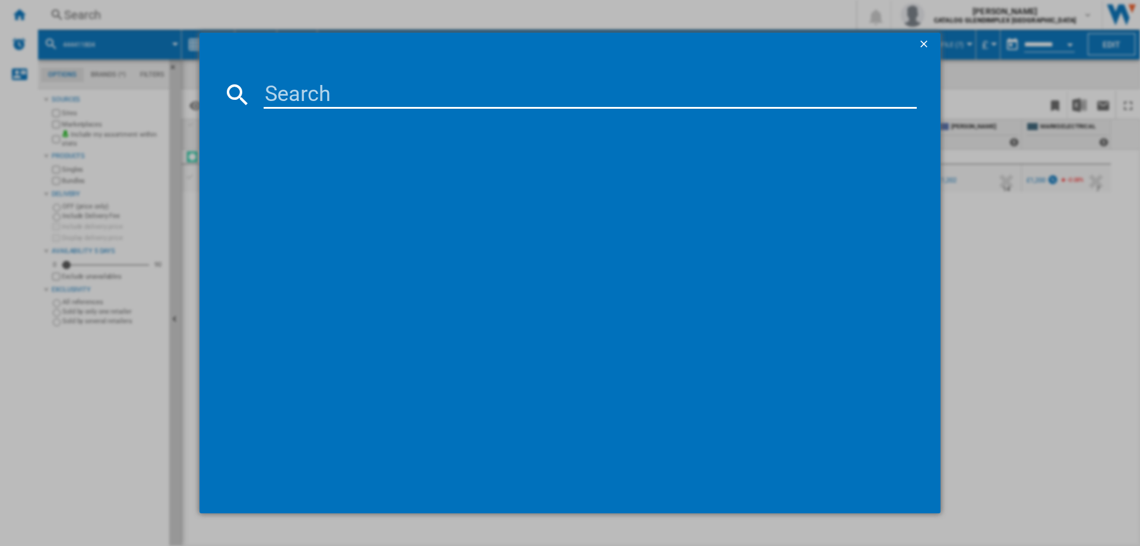
click at [303, 83] on input at bounding box center [590, 94] width 653 height 29
type input "444411826"
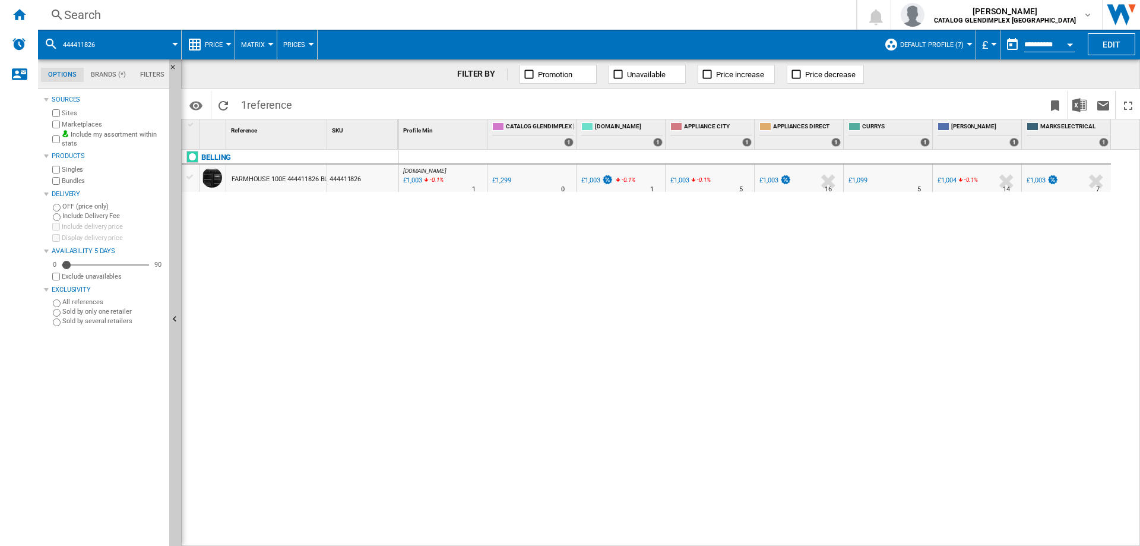
click at [92, 15] on div "Search" at bounding box center [444, 15] width 761 height 17
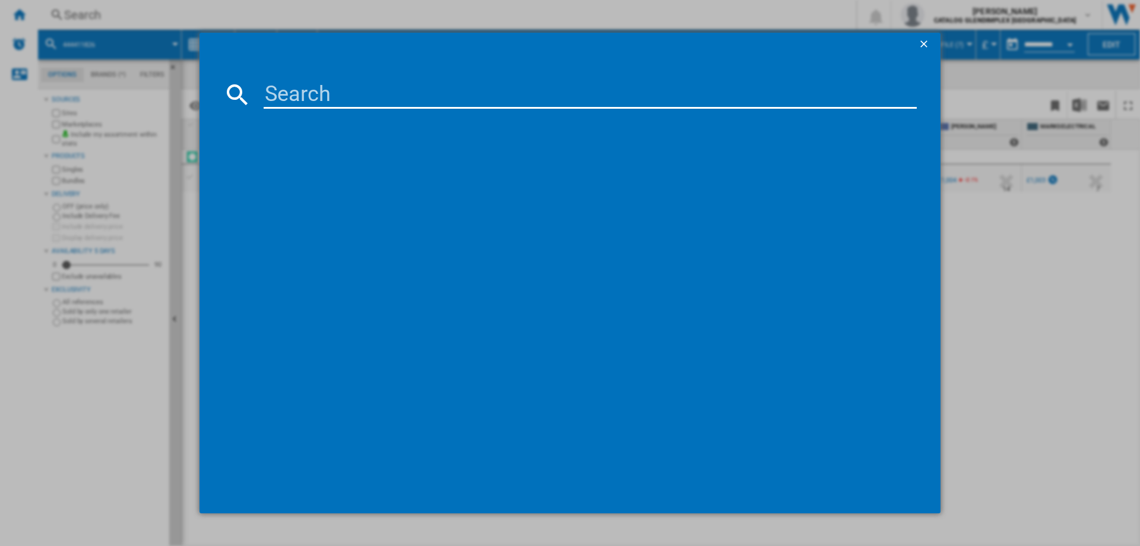
click at [303, 103] on input at bounding box center [590, 94] width 653 height 29
type input "444411820"
click at [409, 171] on div "BELLING FARMHOUSE 90DF RANGE 444411820 BLACK" at bounding box center [578, 172] width 641 height 12
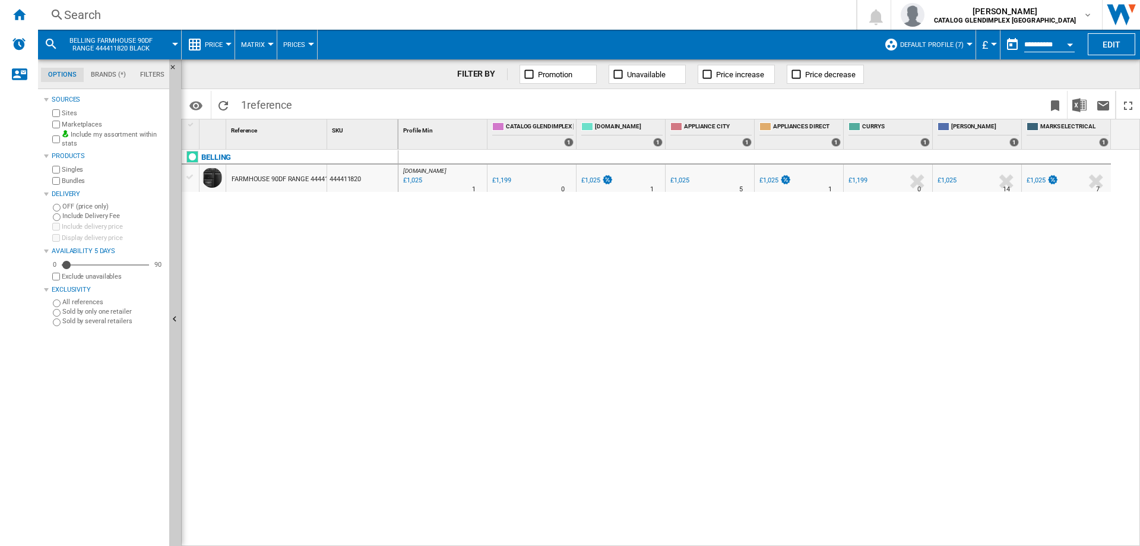
click at [73, 17] on div "Search" at bounding box center [444, 15] width 761 height 17
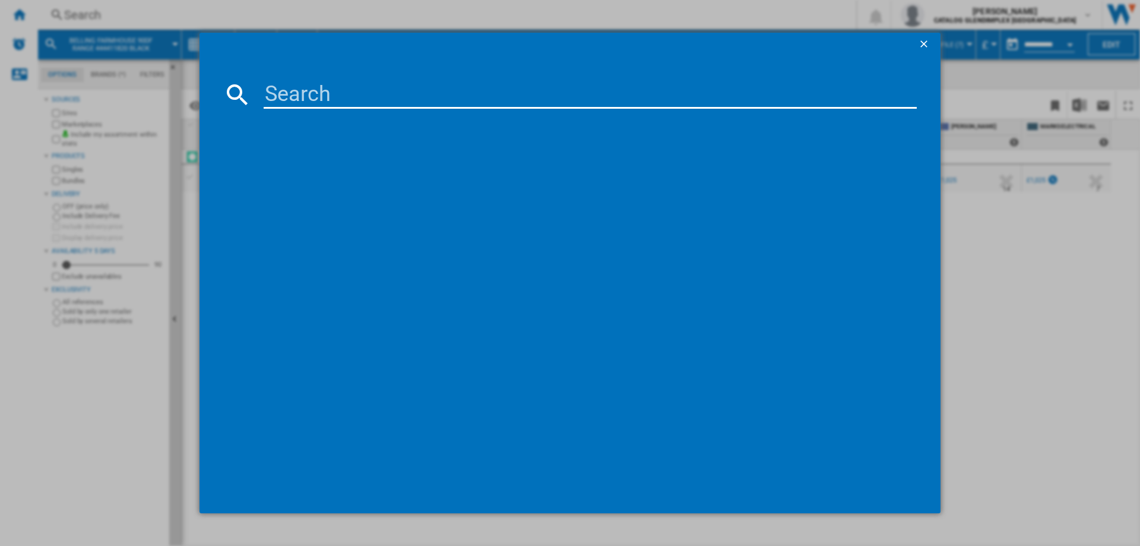
click at [306, 90] on input at bounding box center [590, 94] width 653 height 29
type input "444411843"
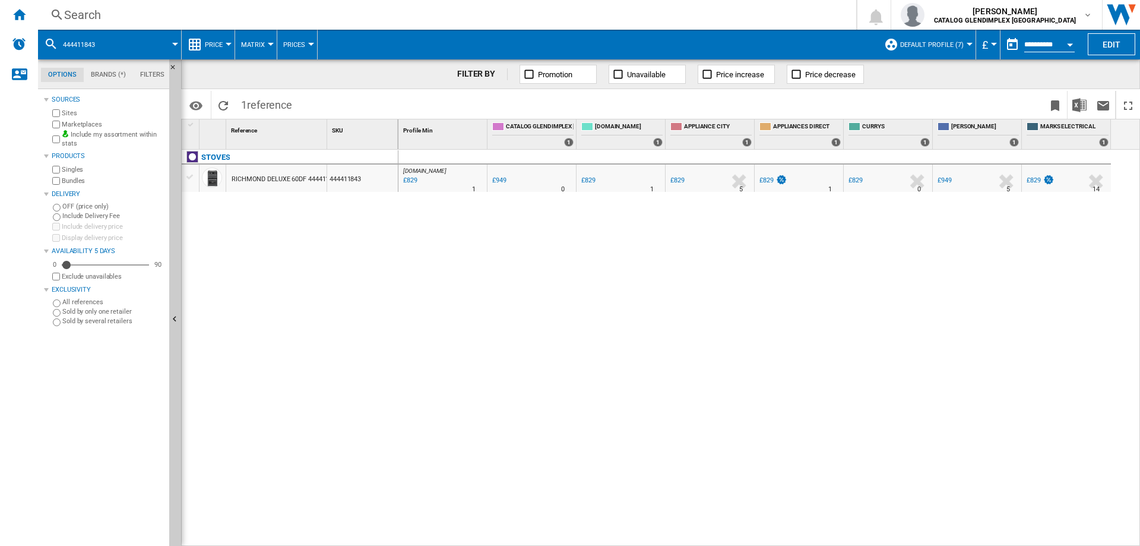
click at [85, 15] on div "Search" at bounding box center [444, 15] width 761 height 17
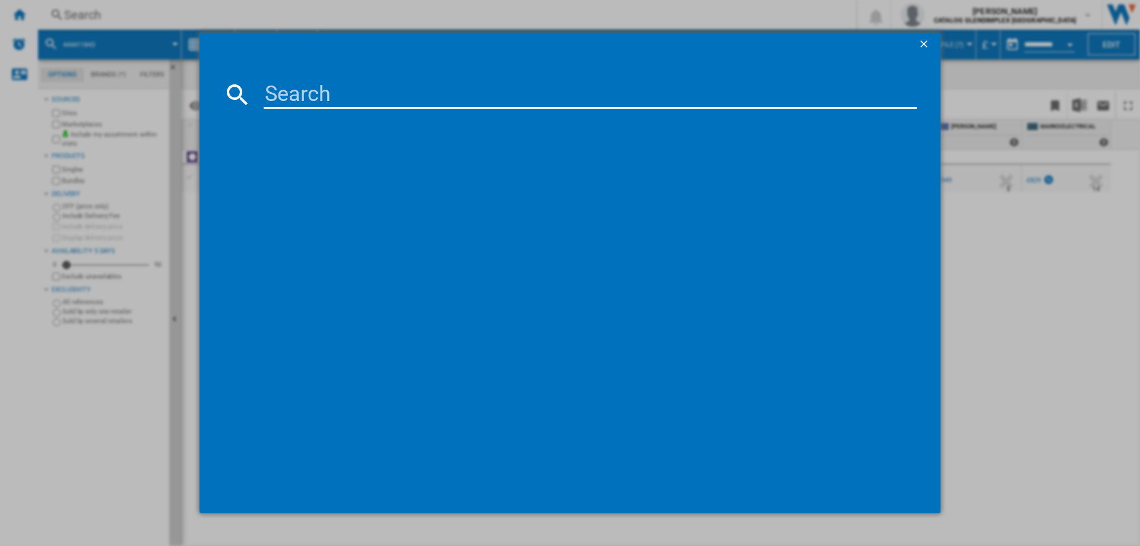
click at [297, 91] on input at bounding box center [590, 94] width 653 height 29
type input "444411812"
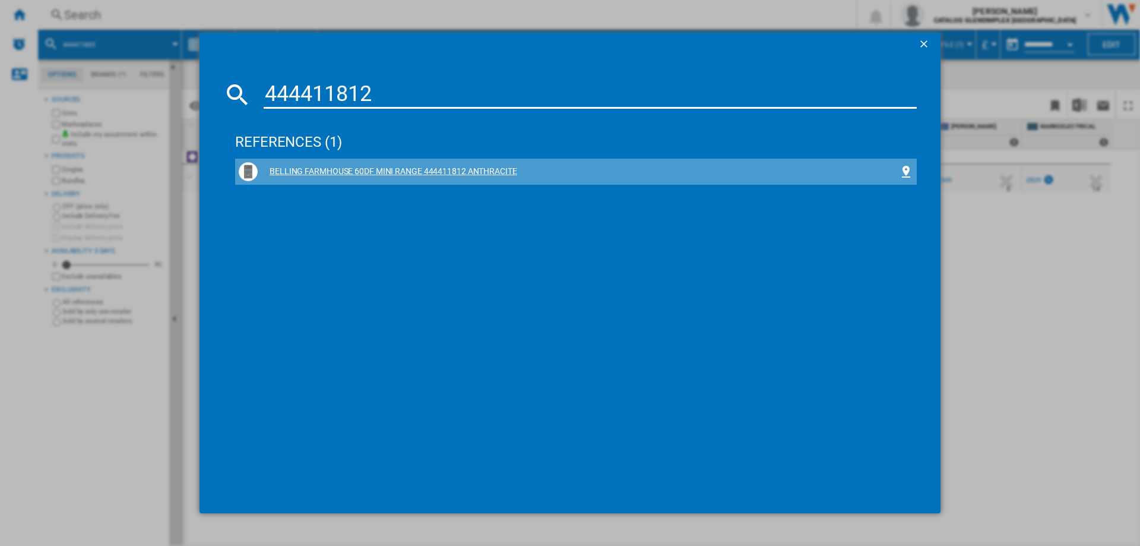
click at [469, 175] on div "BELLING FARMHOUSE 60DF MINI RANGE 444411812 ANTHRACITE" at bounding box center [578, 172] width 641 height 12
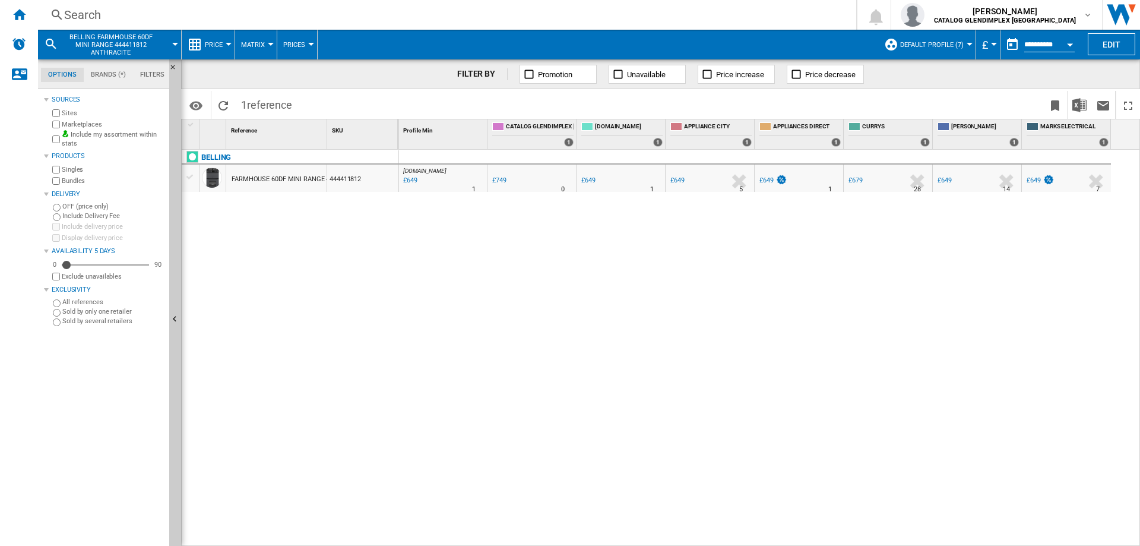
click at [103, 11] on div "Search" at bounding box center [444, 15] width 761 height 17
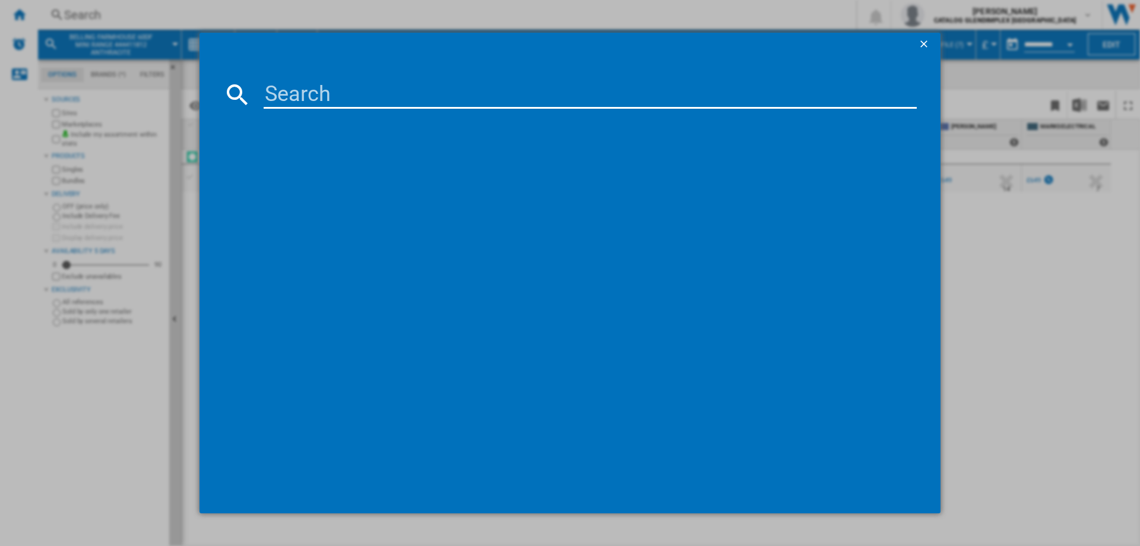
click at [316, 93] on input at bounding box center [590, 94] width 653 height 29
type input "444411813"
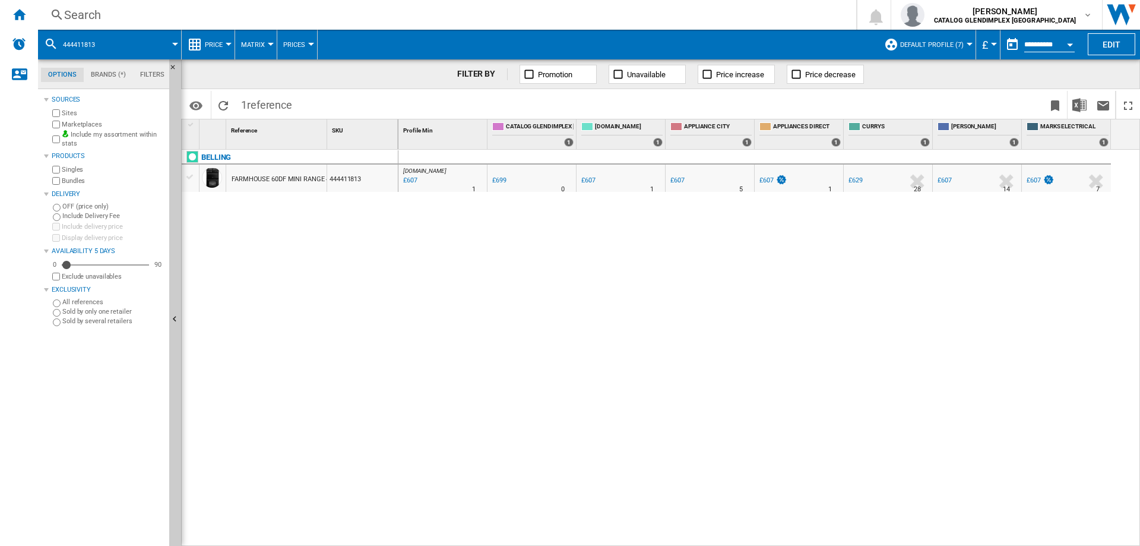
click at [71, 20] on div "Search" at bounding box center [444, 15] width 761 height 17
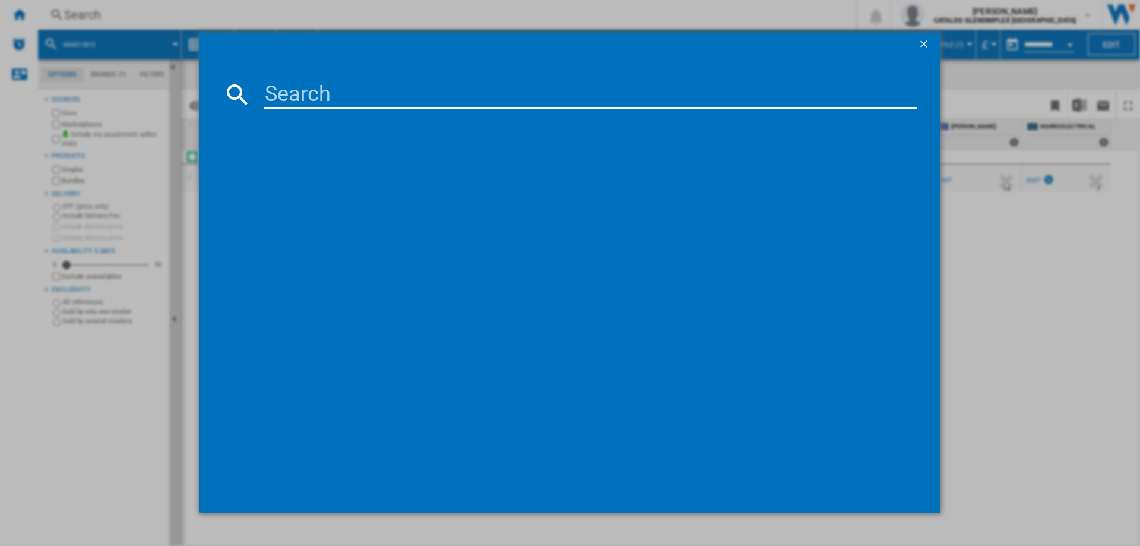
click at [299, 85] on input at bounding box center [590, 94] width 653 height 29
type input "444411815"
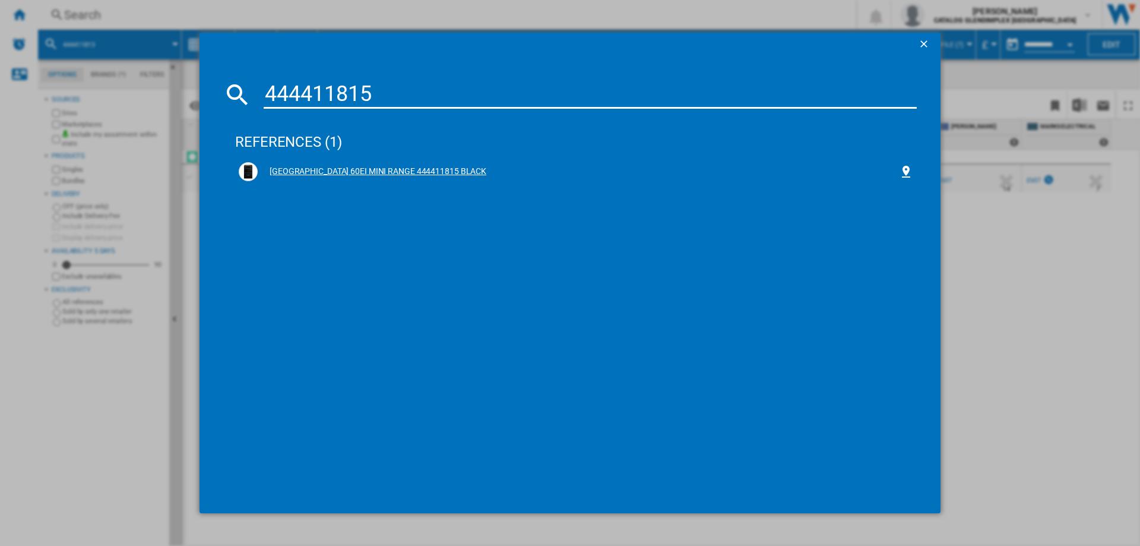
click at [333, 176] on div "[GEOGRAPHIC_DATA] 60EI MINI RANGE 444411815 BLACK" at bounding box center [578, 172] width 641 height 12
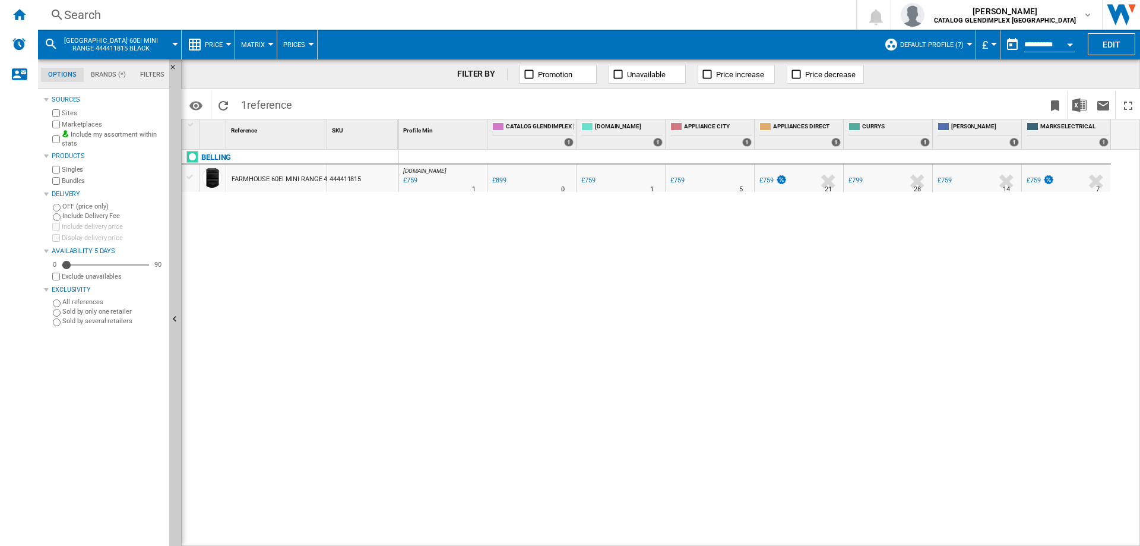
click at [49, 13] on div "Search Search" at bounding box center [437, 15] width 799 height 17
click at [103, 12] on div "Search" at bounding box center [444, 15] width 761 height 17
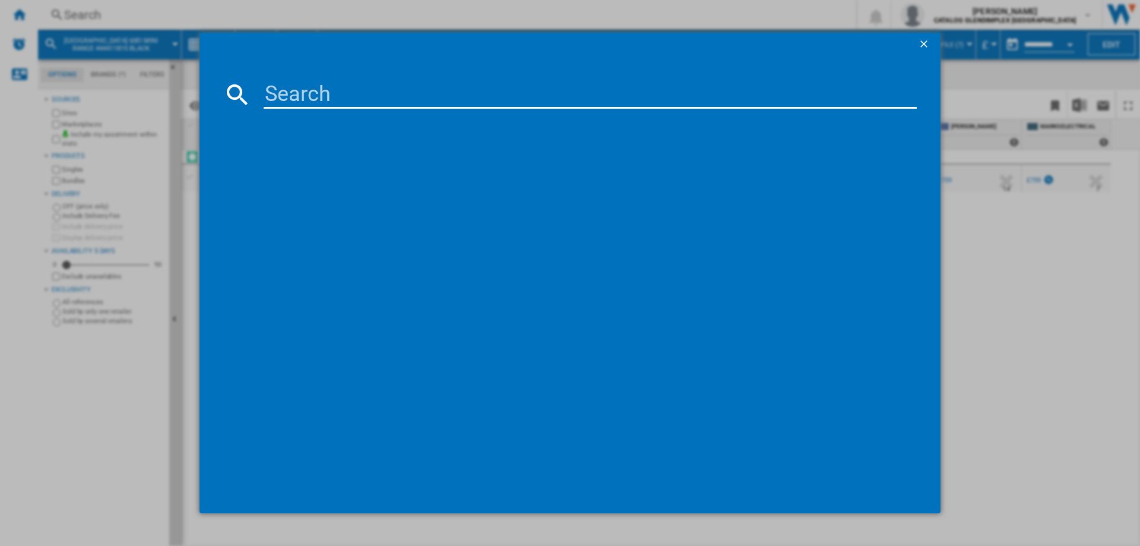
click at [386, 99] on input at bounding box center [590, 94] width 653 height 29
type input "444411798"
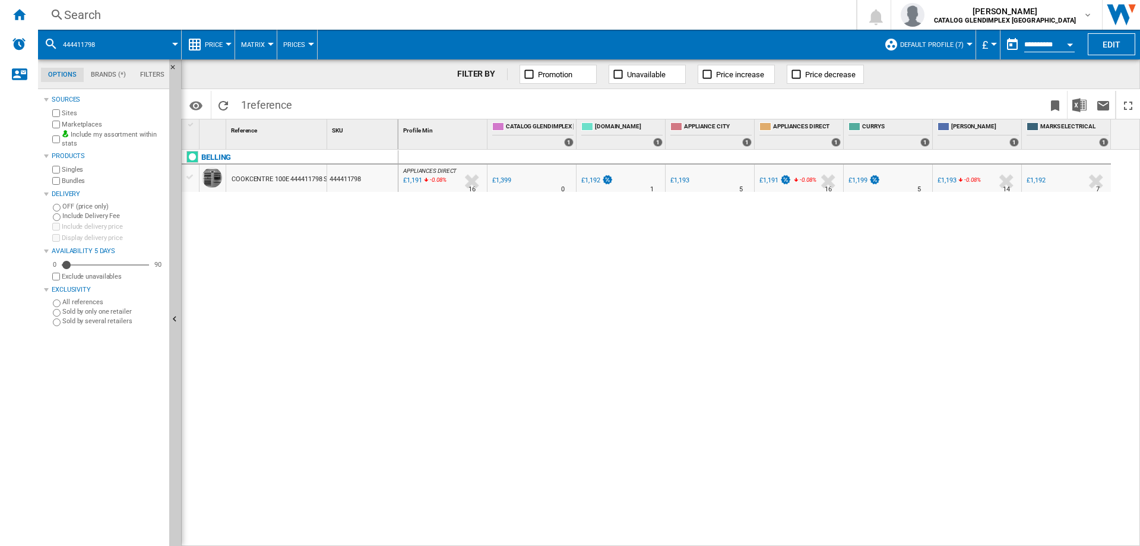
click at [74, 11] on div "Search" at bounding box center [444, 15] width 761 height 17
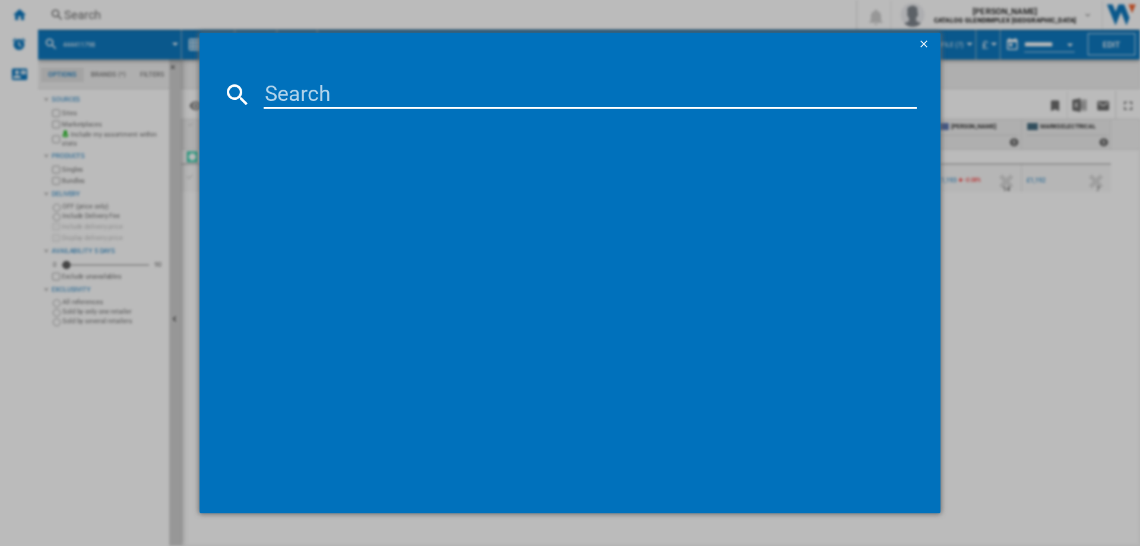
click at [284, 100] on input at bounding box center [590, 94] width 653 height 29
type input "444411817"
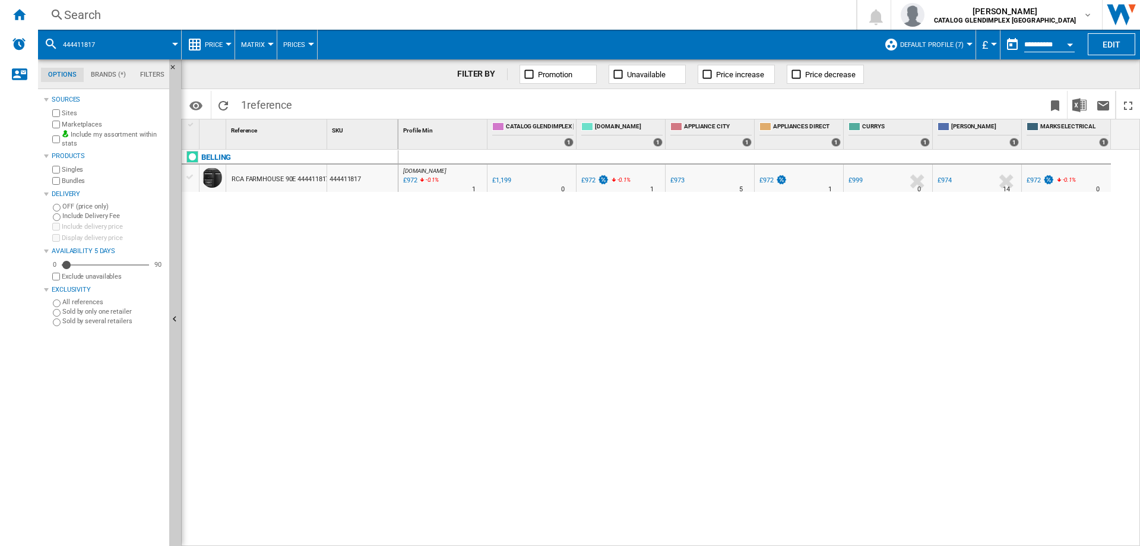
click at [91, 20] on div "Search" at bounding box center [444, 15] width 761 height 17
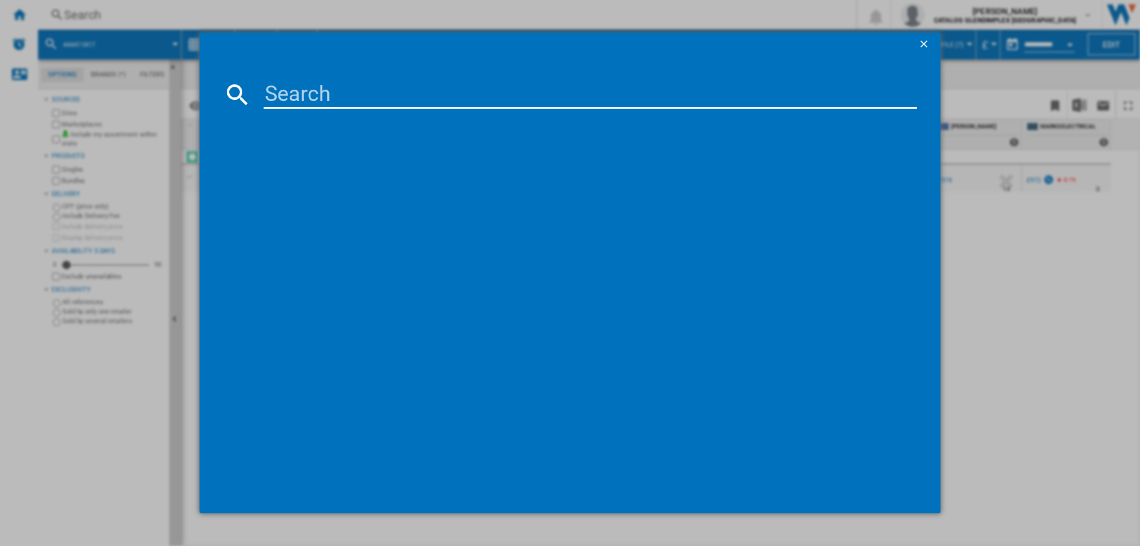
click at [306, 102] on input at bounding box center [590, 94] width 653 height 29
type input "444411816"
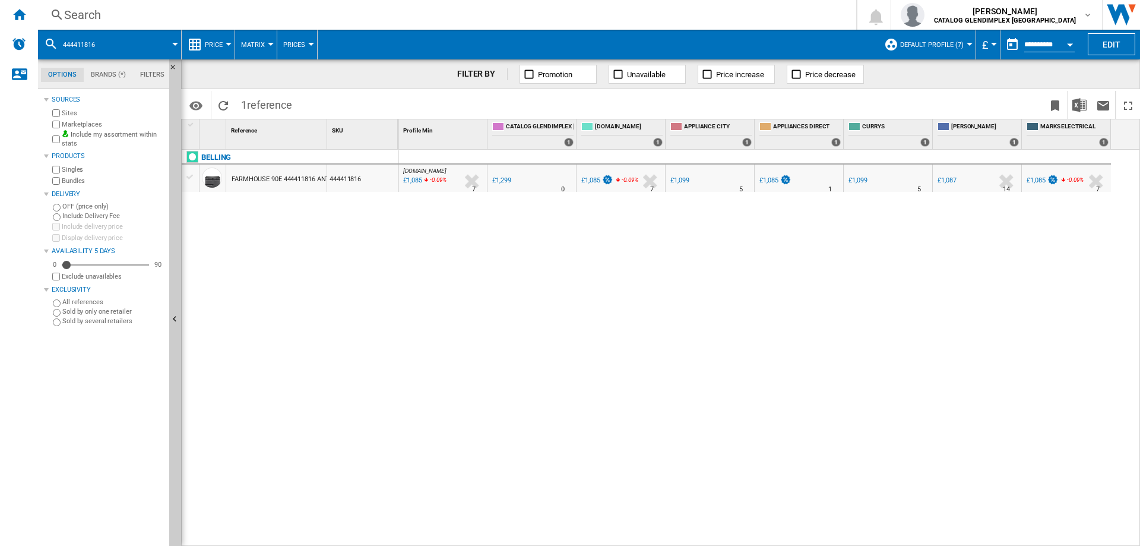
click at [55, 10] on ng-md-icon at bounding box center [57, 15] width 14 height 15
click at [84, 17] on div "Search" at bounding box center [444, 15] width 761 height 17
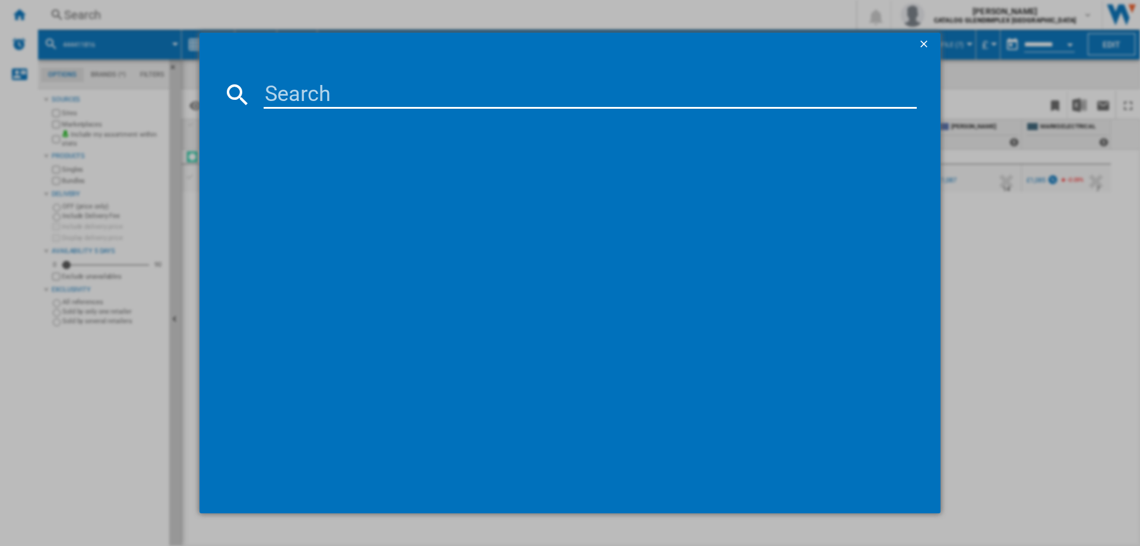
click at [329, 92] on input at bounding box center [590, 94] width 653 height 29
type input "444411631"
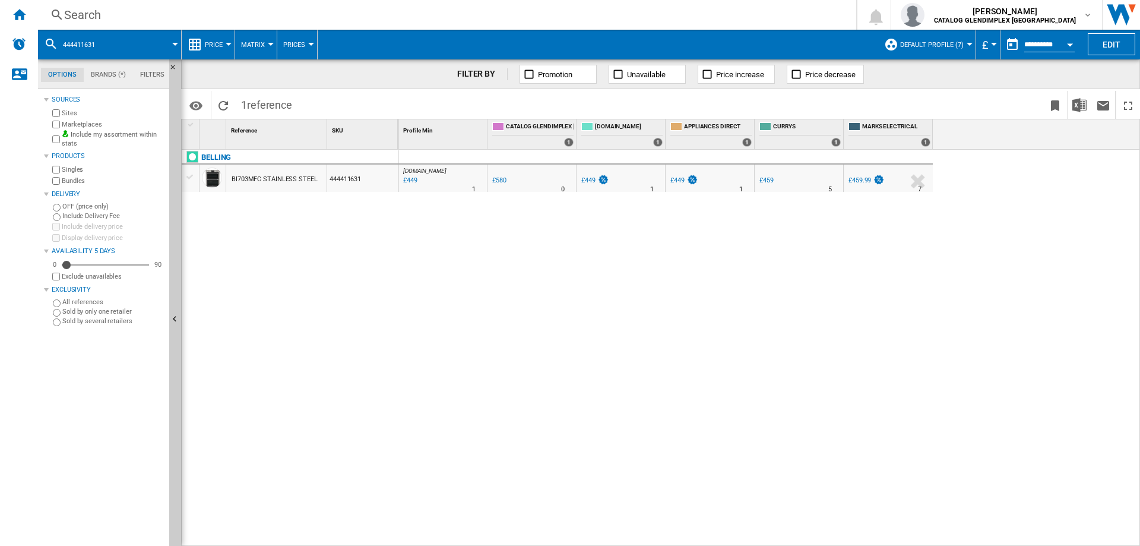
click at [74, 17] on div "Search" at bounding box center [444, 15] width 761 height 17
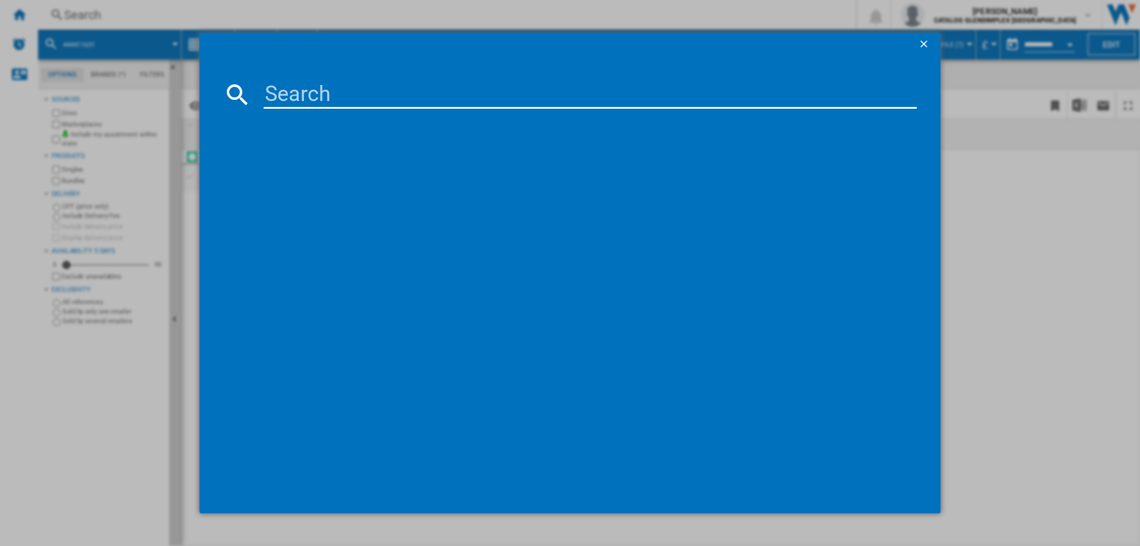
click at [314, 88] on input at bounding box center [590, 94] width 653 height 29
type input "444411635"
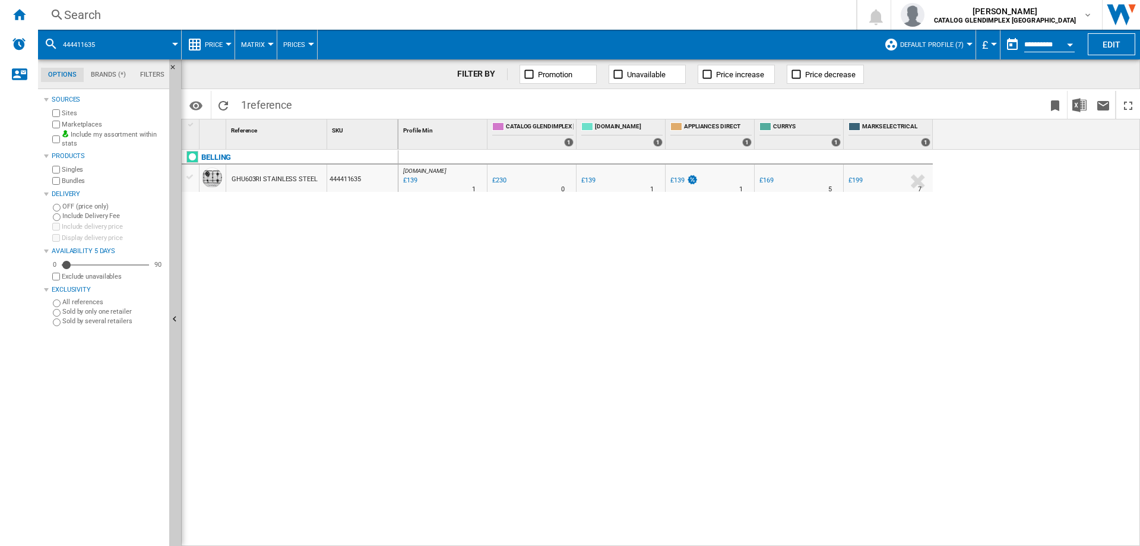
click at [86, 10] on div "Search" at bounding box center [444, 15] width 761 height 17
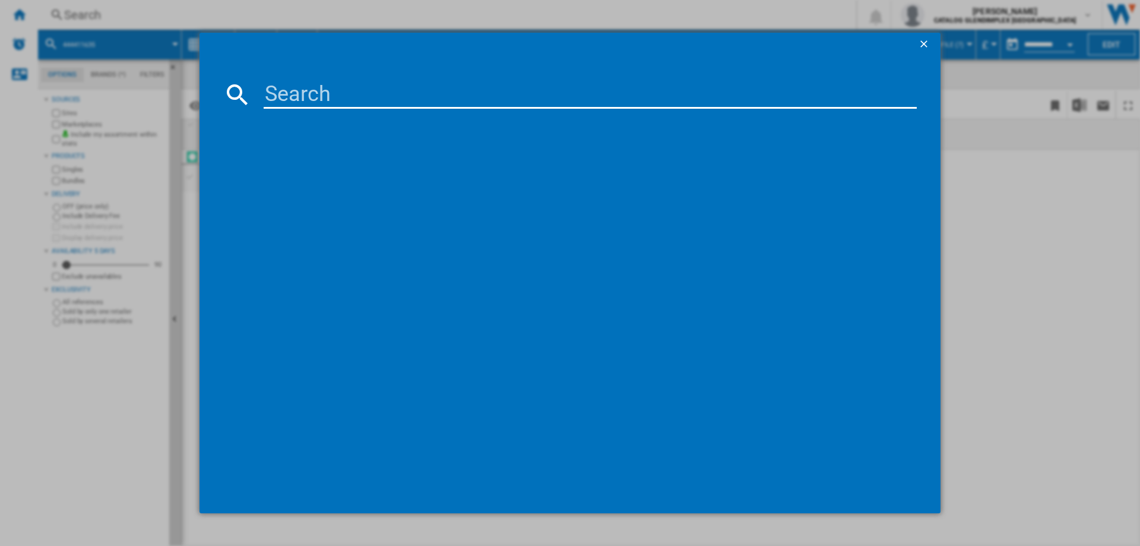
click at [289, 90] on input at bounding box center [590, 94] width 653 height 29
type input "444411630"
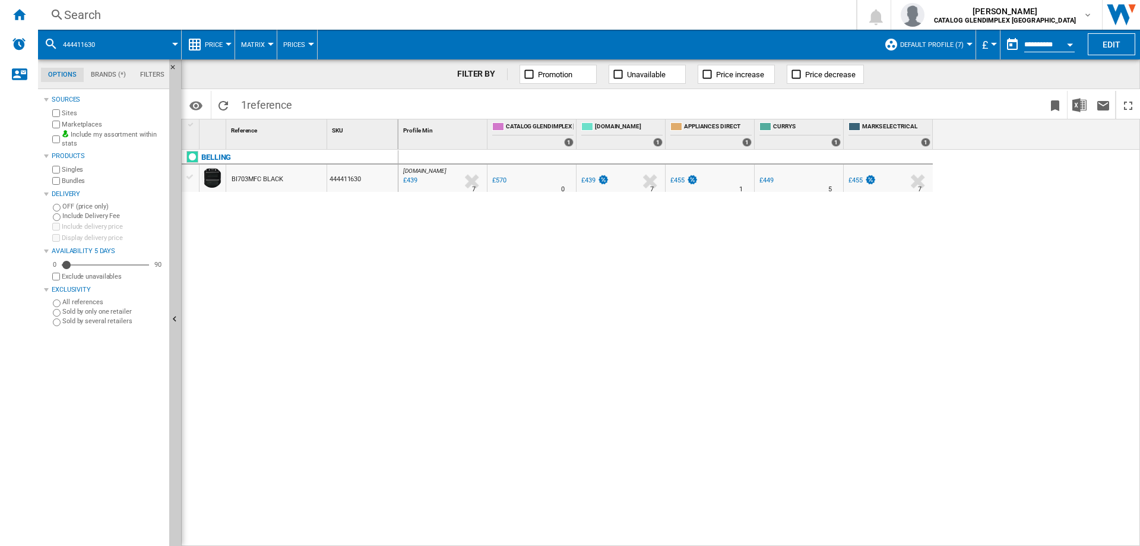
click at [84, 16] on div "Search" at bounding box center [444, 15] width 761 height 17
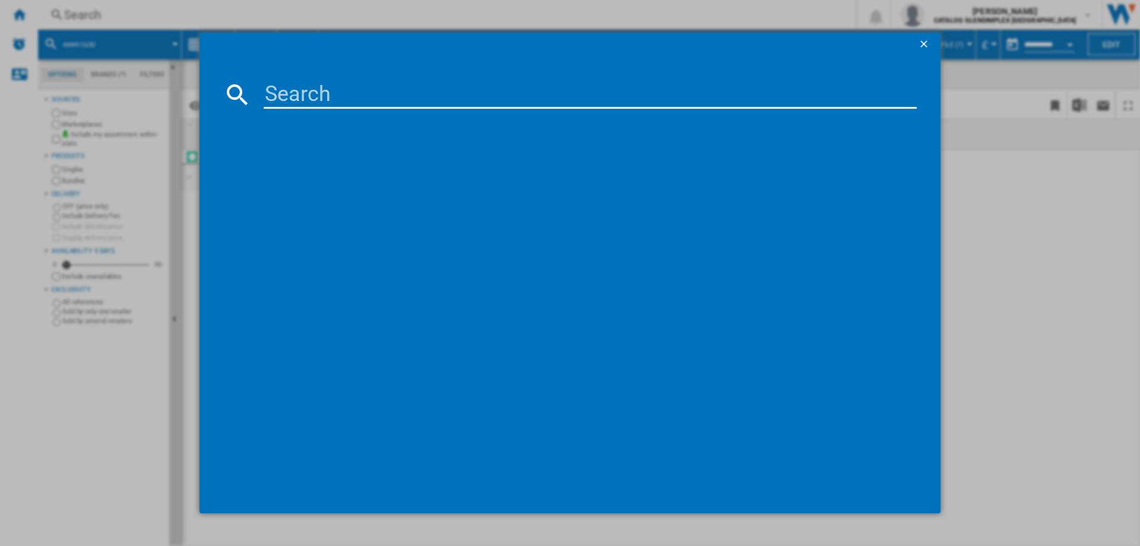
click at [296, 90] on input at bounding box center [590, 94] width 653 height 29
type input "444411400"
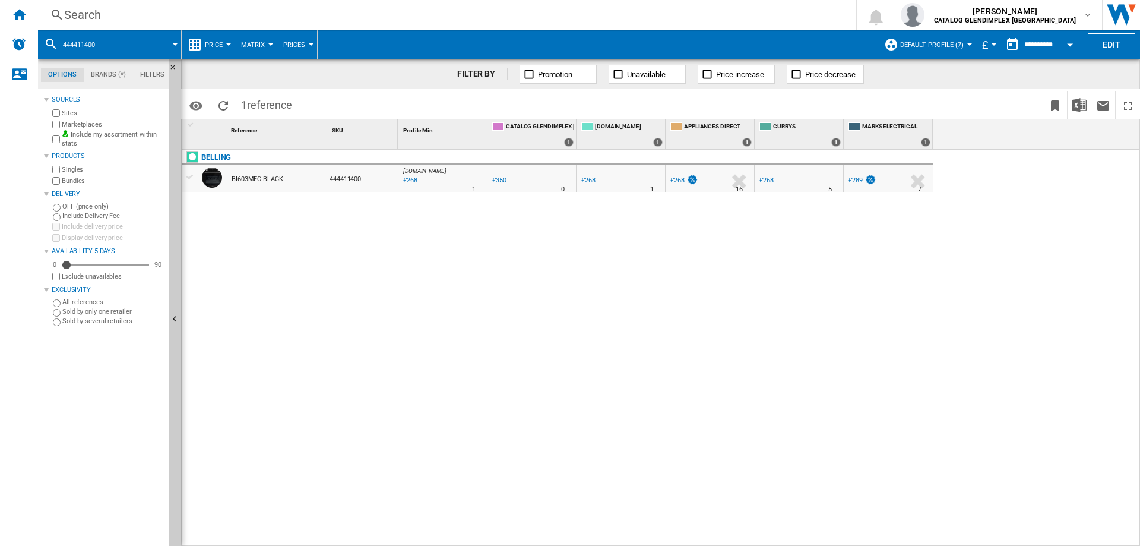
click at [97, 15] on div "Search" at bounding box center [444, 15] width 761 height 17
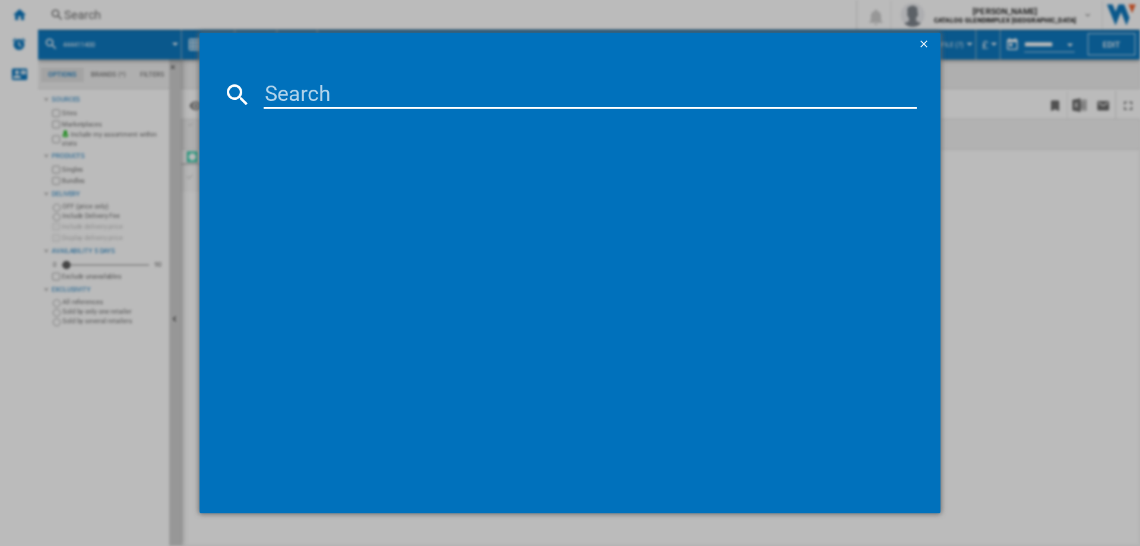
click at [314, 97] on input at bounding box center [590, 94] width 653 height 29
type input "444411399"
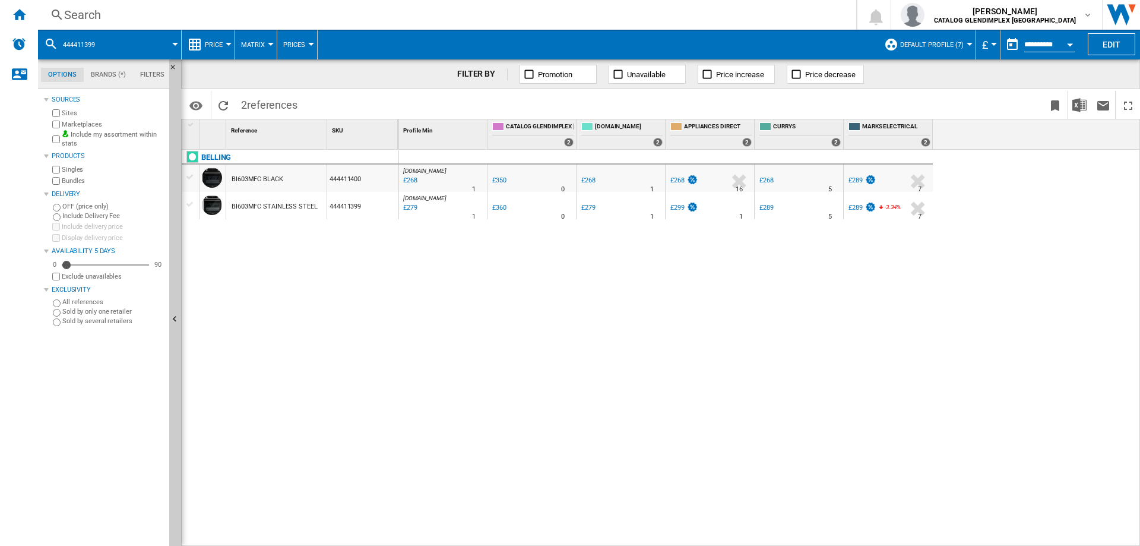
click at [82, 16] on div "Search" at bounding box center [444, 15] width 761 height 17
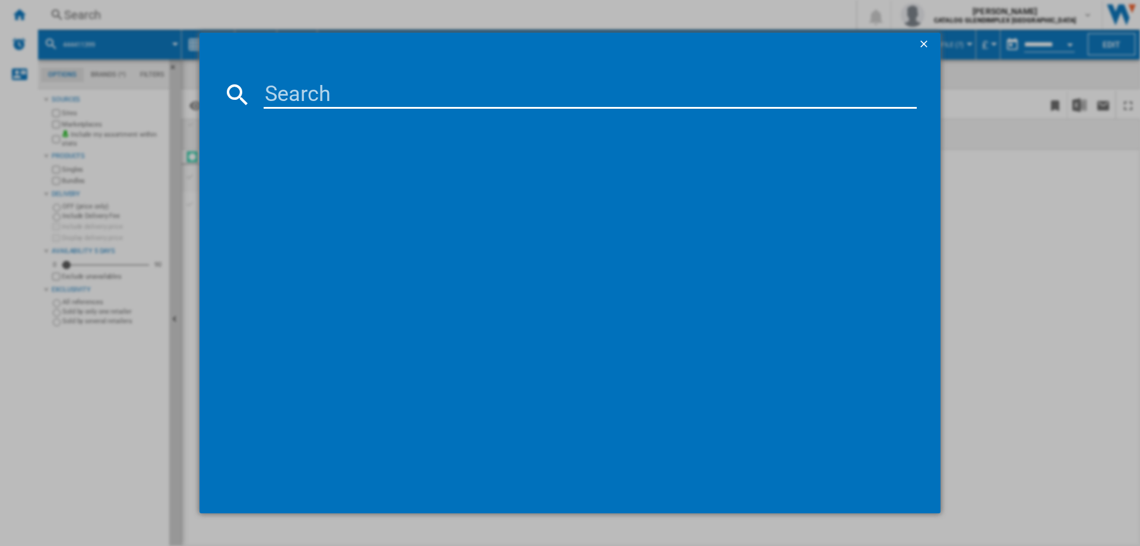
click at [296, 88] on input at bounding box center [590, 94] width 653 height 29
type input "444411627"
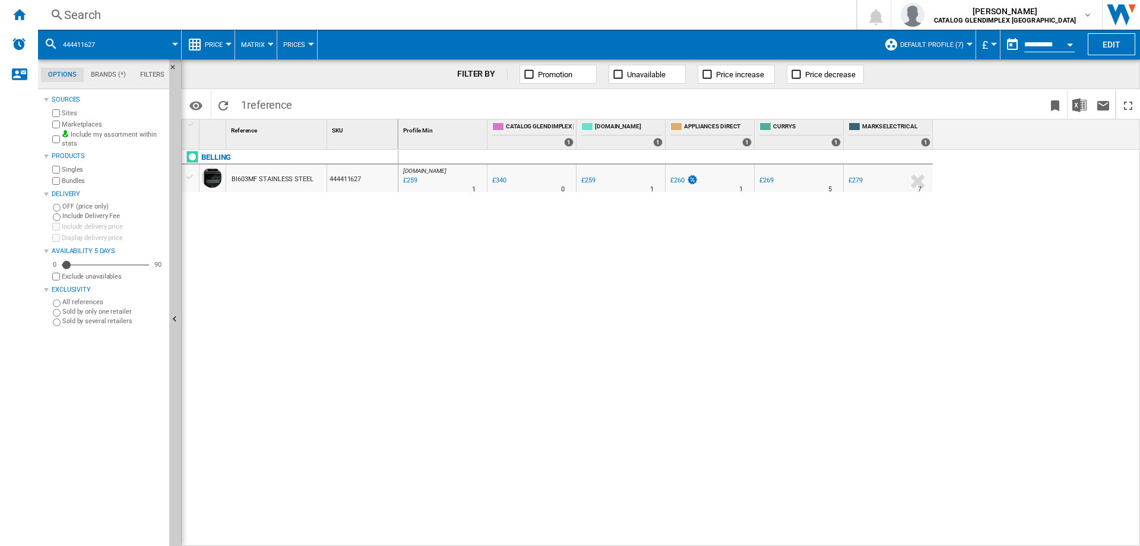
click at [96, 12] on div "Search" at bounding box center [444, 15] width 761 height 17
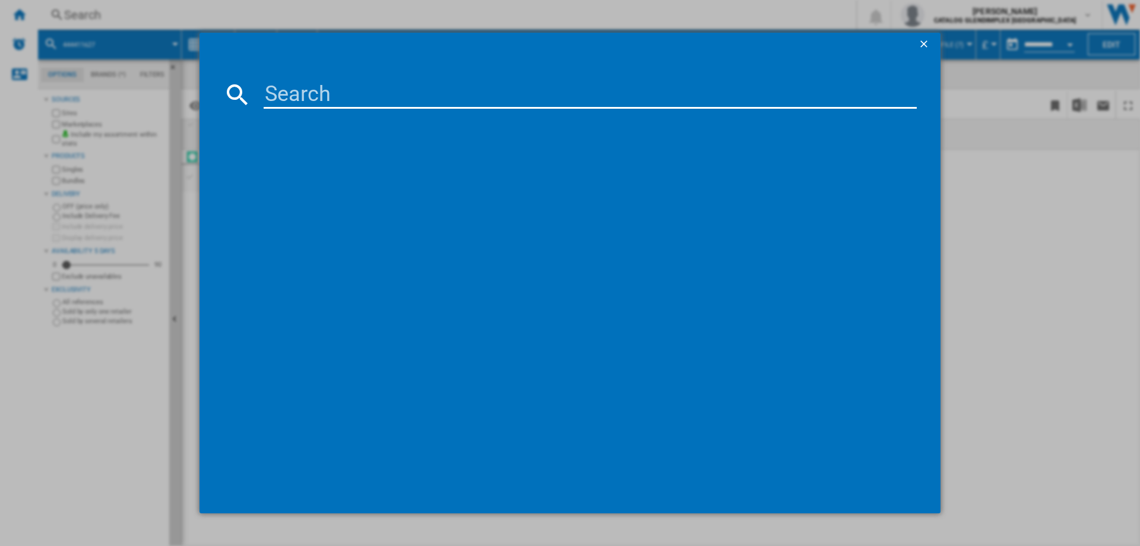
click at [321, 96] on input at bounding box center [590, 94] width 653 height 29
type input "444444773"
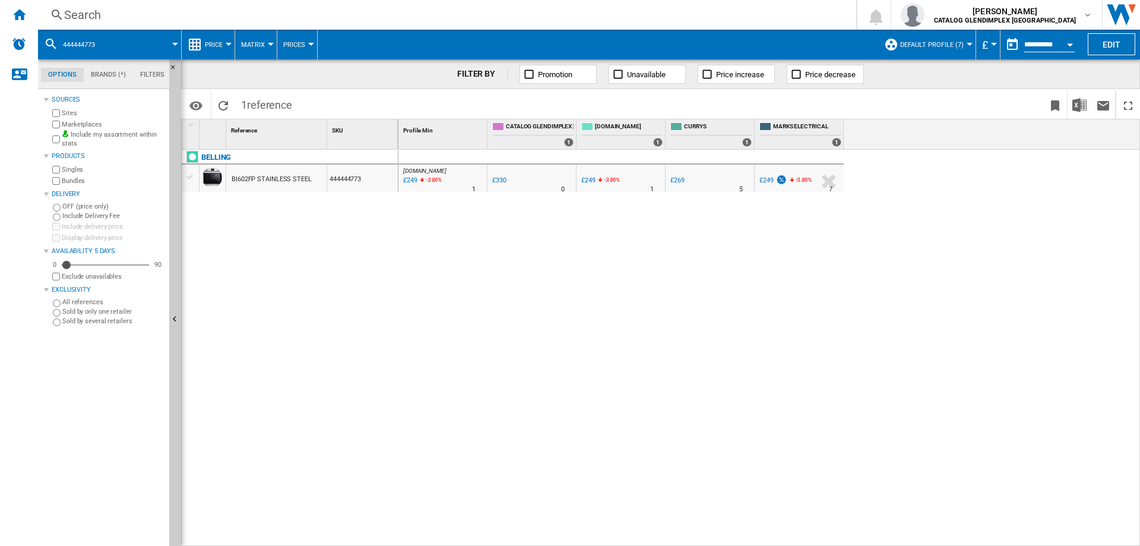
click at [88, 19] on div "Search" at bounding box center [444, 15] width 761 height 17
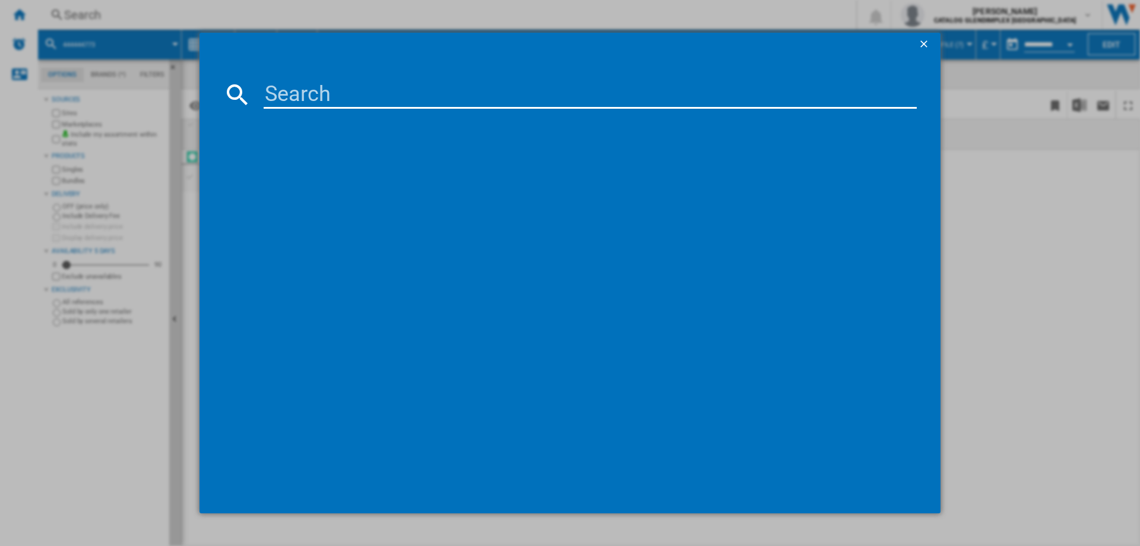
click at [277, 87] on input at bounding box center [590, 94] width 653 height 29
type input "444411632"
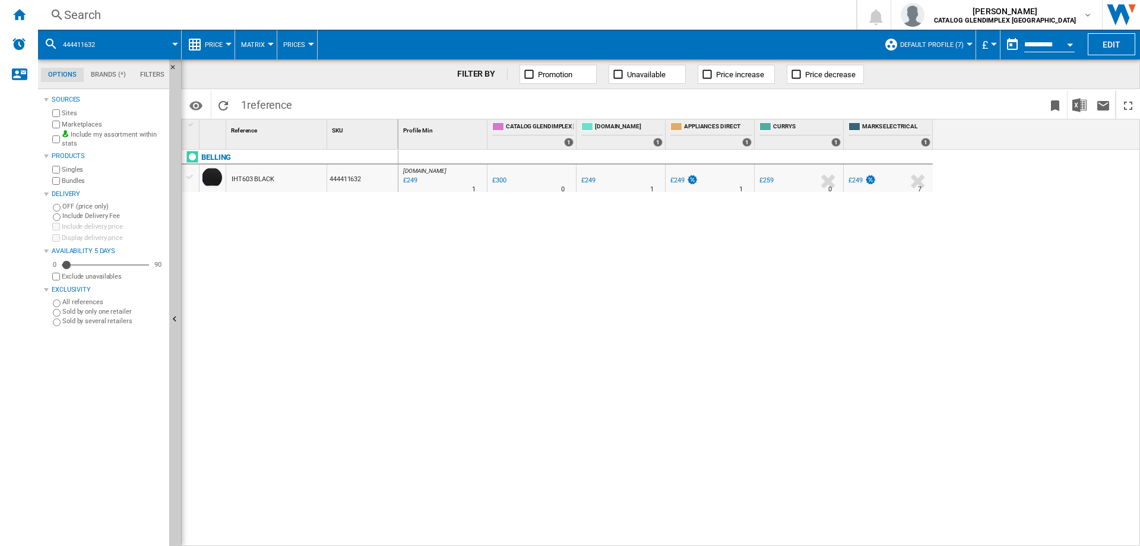
click at [56, 16] on ng-md-icon at bounding box center [57, 15] width 14 height 15
click at [77, 18] on div "Search" at bounding box center [444, 15] width 761 height 17
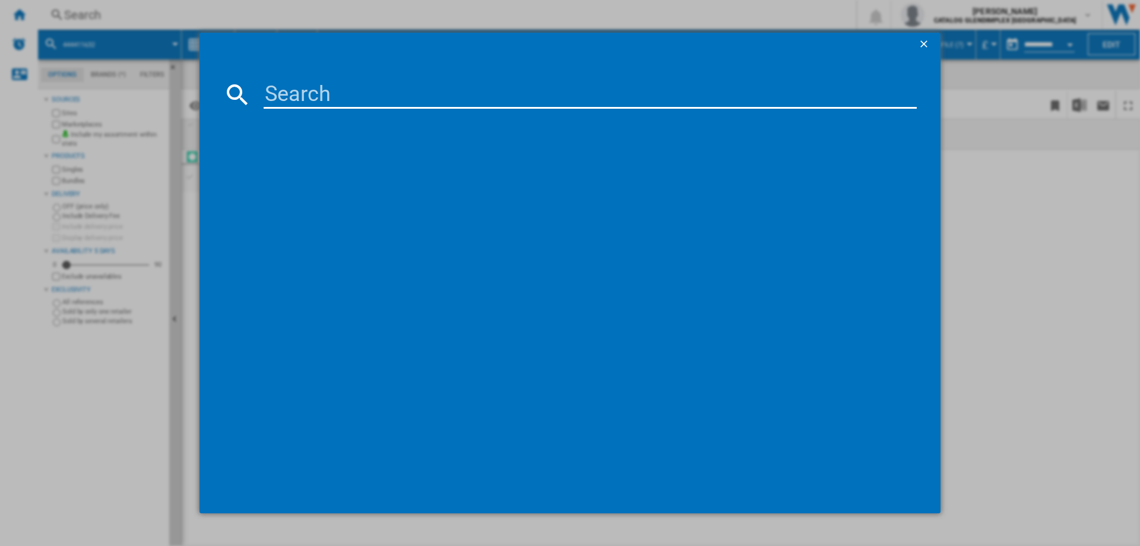
click at [281, 103] on input at bounding box center [590, 94] width 653 height 29
type input "444444783"
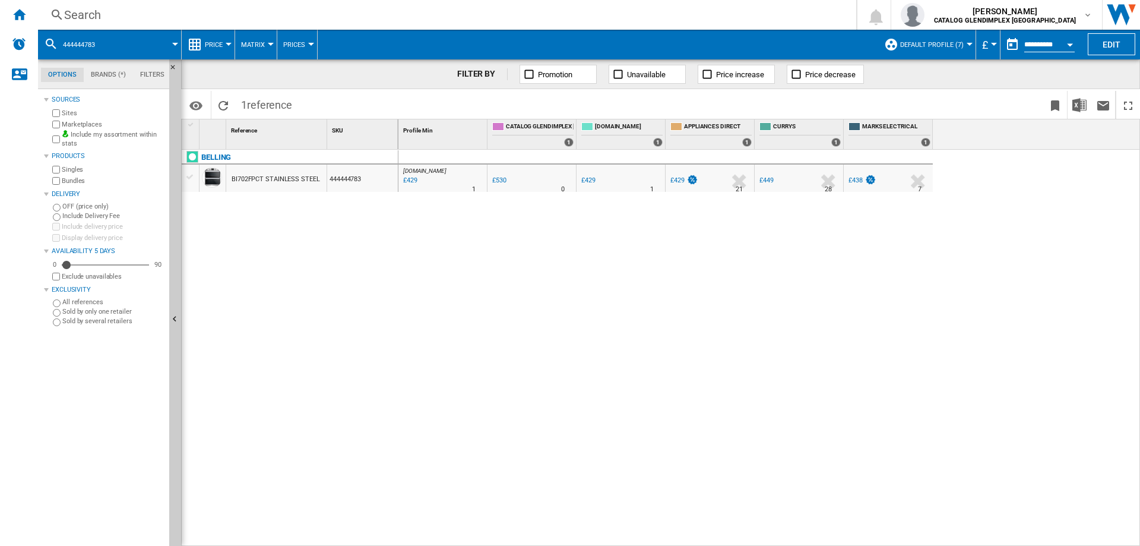
click at [84, 13] on div "Search" at bounding box center [444, 15] width 761 height 17
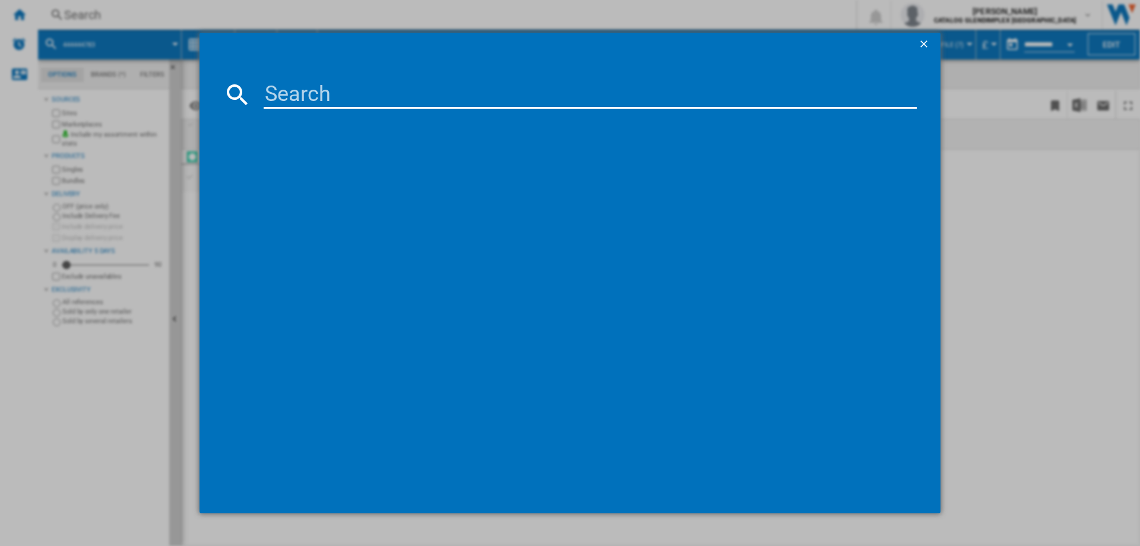
click at [347, 88] on input at bounding box center [590, 94] width 653 height 29
type input "444444784"
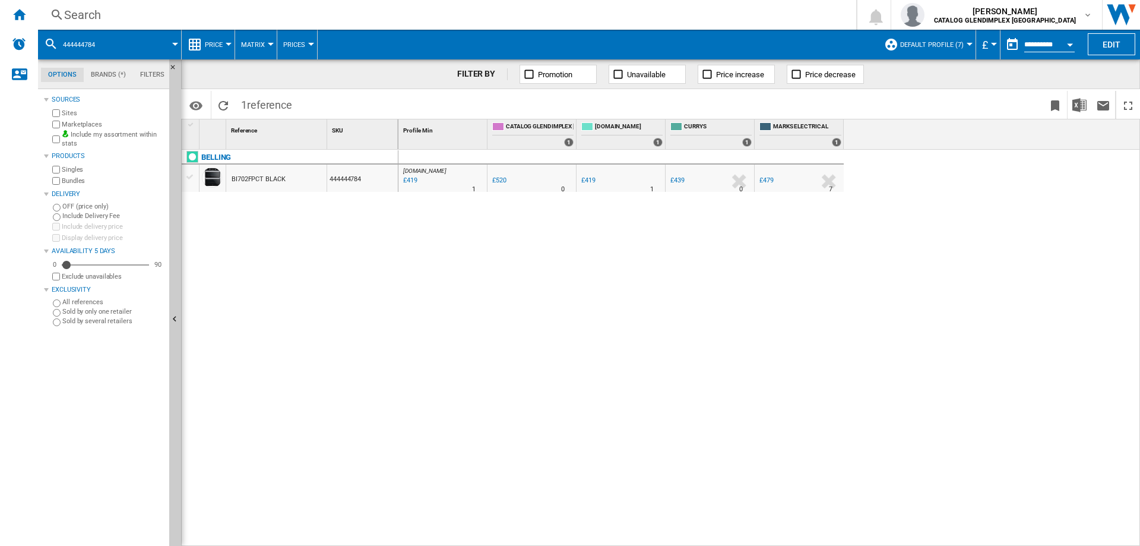
click at [91, 18] on div "Search" at bounding box center [444, 15] width 761 height 17
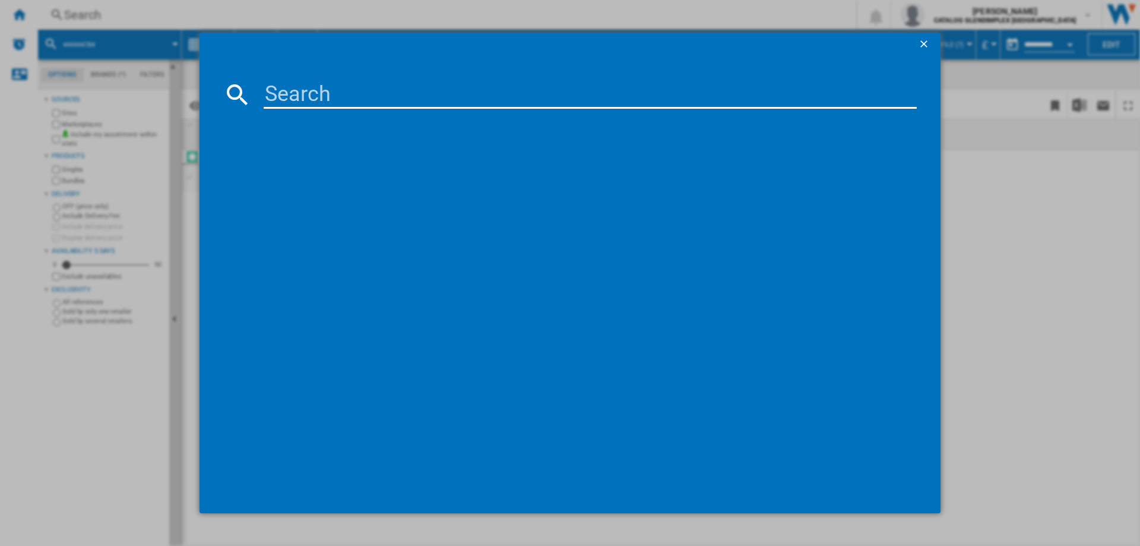
click at [332, 81] on input at bounding box center [590, 94] width 653 height 29
type input "444411633"
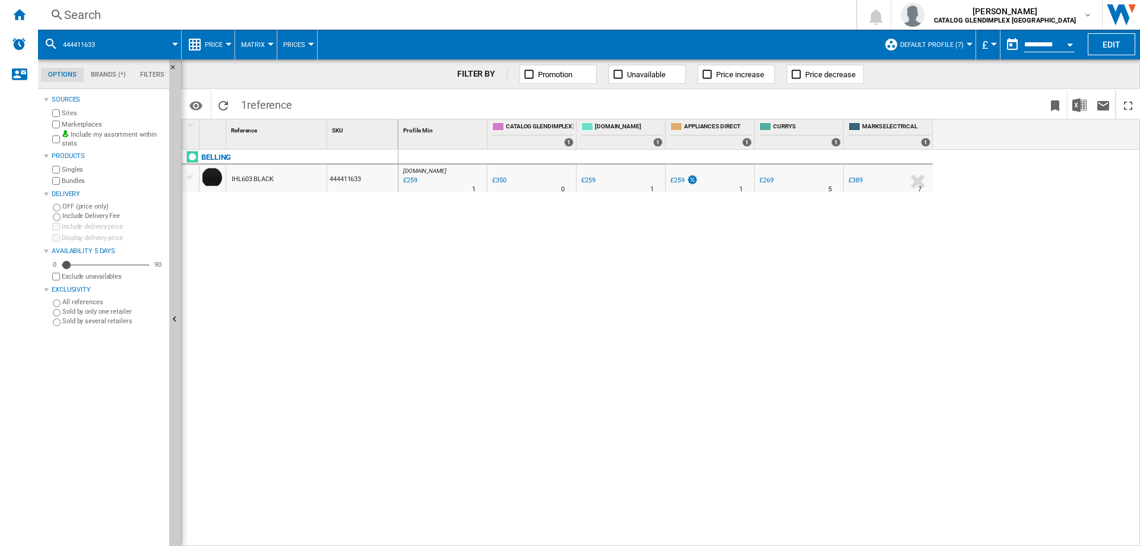
click at [77, 10] on div "Search" at bounding box center [444, 15] width 761 height 17
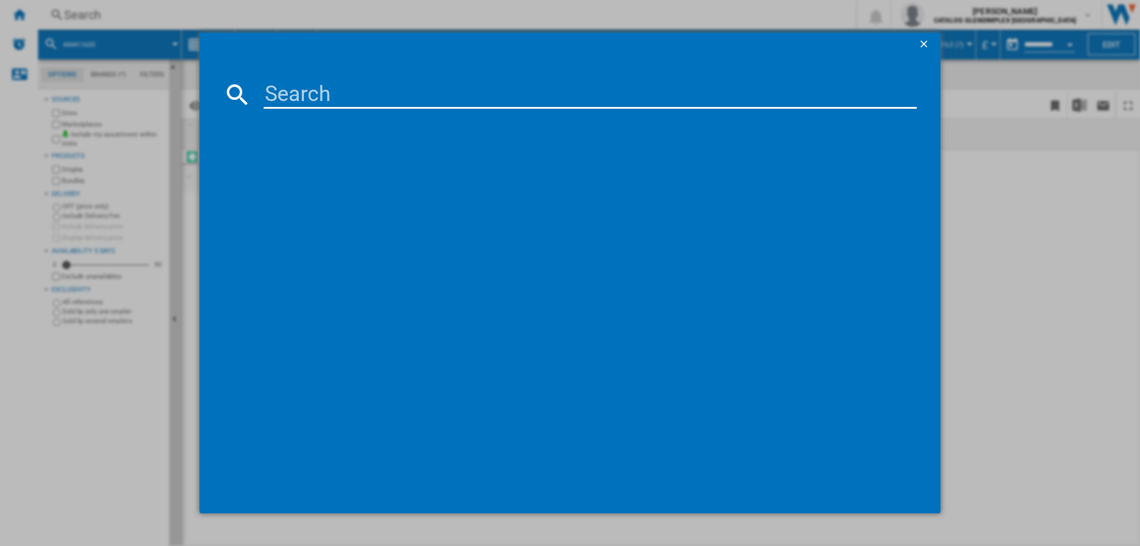
click at [318, 97] on input at bounding box center [590, 94] width 653 height 29
type input "444410136"
